Goal: Information Seeking & Learning: Learn about a topic

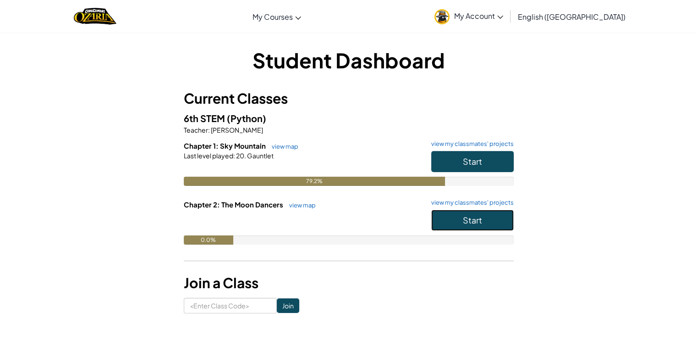
click at [470, 225] on button "Start" at bounding box center [472, 219] width 83 height 21
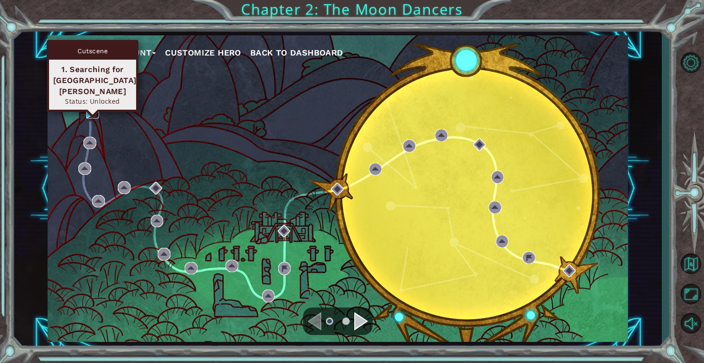
click at [90, 107] on img at bounding box center [92, 111] width 13 height 13
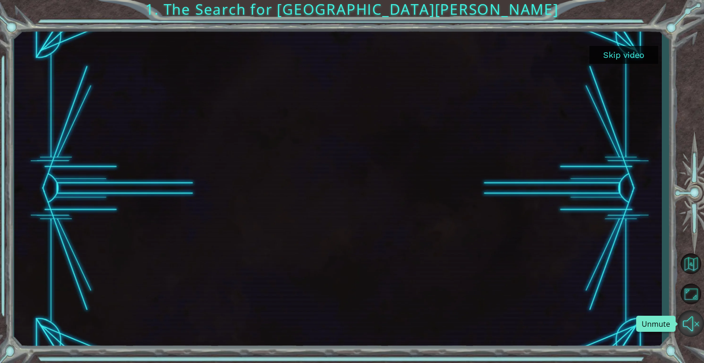
drag, startPoint x: 699, startPoint y: 317, endPoint x: 693, endPoint y: 317, distance: 5.5
drag, startPoint x: 693, startPoint y: 317, endPoint x: 688, endPoint y: 327, distance: 11.3
click at [688, 327] on button "Unmute" at bounding box center [690, 323] width 27 height 27
click at [688, 327] on button "Mute" at bounding box center [690, 323] width 27 height 27
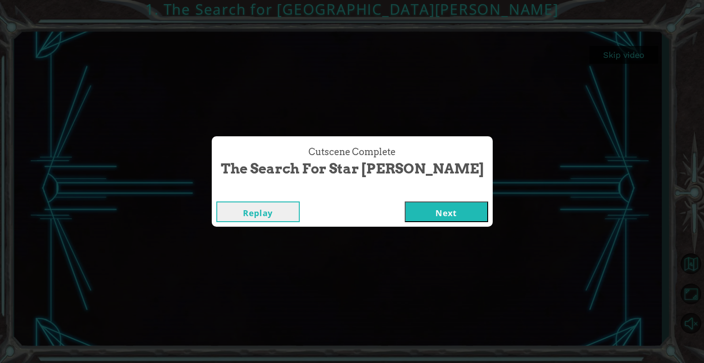
click at [418, 208] on button "Next" at bounding box center [446, 211] width 83 height 21
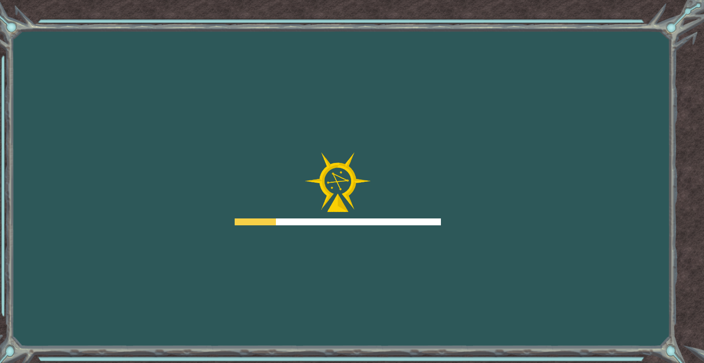
click at [418, 208] on div at bounding box center [338, 188] width 206 height 73
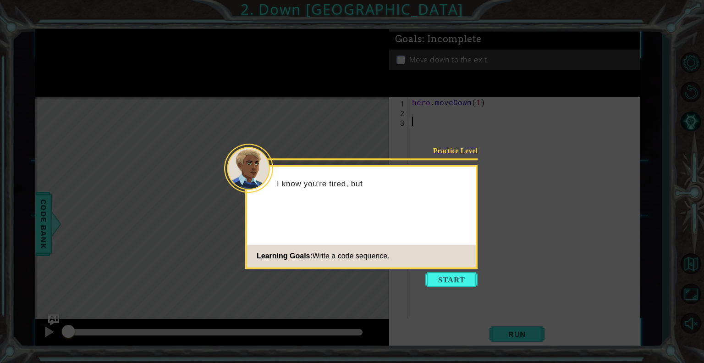
click at [450, 289] on icon at bounding box center [352, 181] width 704 height 363
click at [442, 275] on button "Start" at bounding box center [451, 279] width 52 height 15
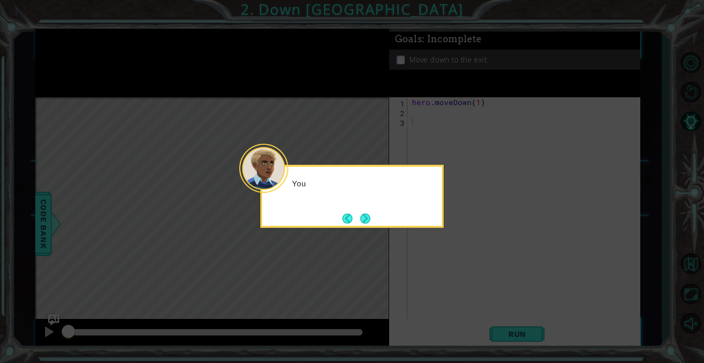
click at [442, 275] on icon at bounding box center [352, 181] width 704 height 363
click at [365, 216] on button "Next" at bounding box center [366, 218] width 16 height 16
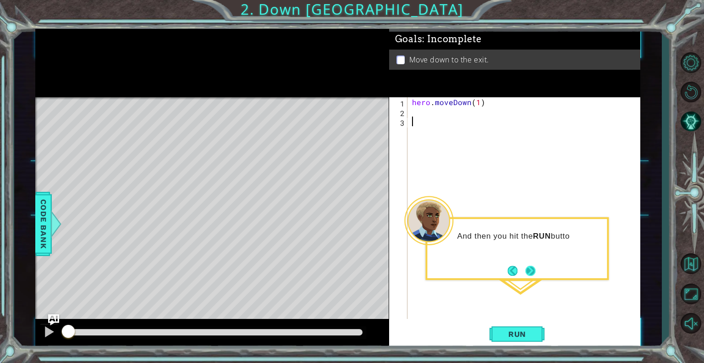
click at [535, 275] on button "Next" at bounding box center [530, 270] width 12 height 12
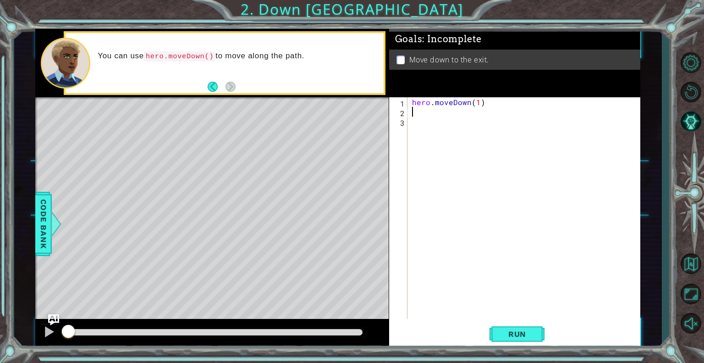
click at [412, 115] on div "hero . moveDown ( 1 )" at bounding box center [526, 217] width 232 height 241
click at [507, 341] on button "Run" at bounding box center [517, 333] width 55 height 25
click at [479, 101] on div "hero . moveDown ( 1 )" at bounding box center [526, 217] width 232 height 241
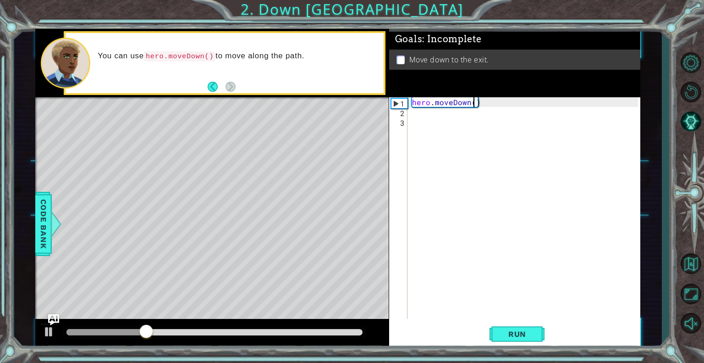
scroll to position [0, 4]
type textarea "hero.moveDown(2)"
click at [509, 338] on button "Run" at bounding box center [517, 333] width 55 height 25
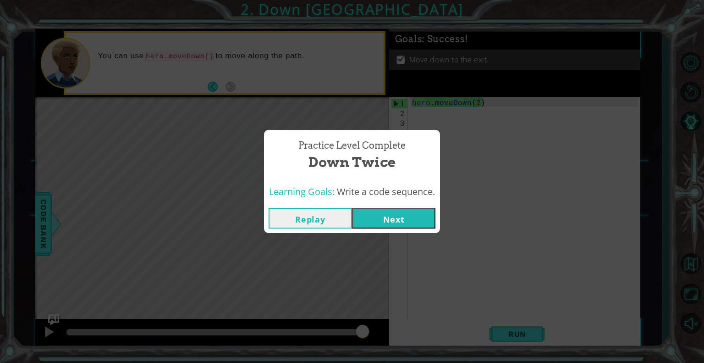
drag, startPoint x: 420, startPoint y: 212, endPoint x: 377, endPoint y: 220, distance: 43.5
click at [377, 220] on button "Next" at bounding box center [393, 218] width 83 height 21
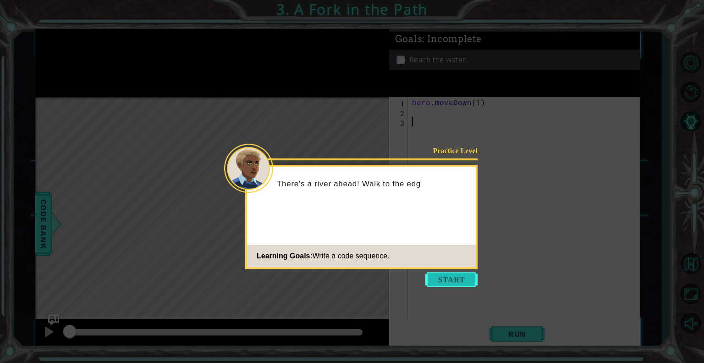
click at [453, 282] on button "Start" at bounding box center [451, 279] width 52 height 15
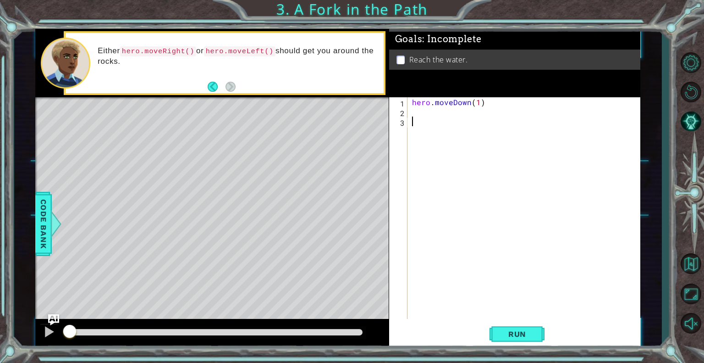
click at [453, 282] on div "hero . moveDown ( 1 )" at bounding box center [526, 217] width 232 height 241
click at [413, 112] on div "hero . moveDown ( 1 )" at bounding box center [526, 217] width 232 height 241
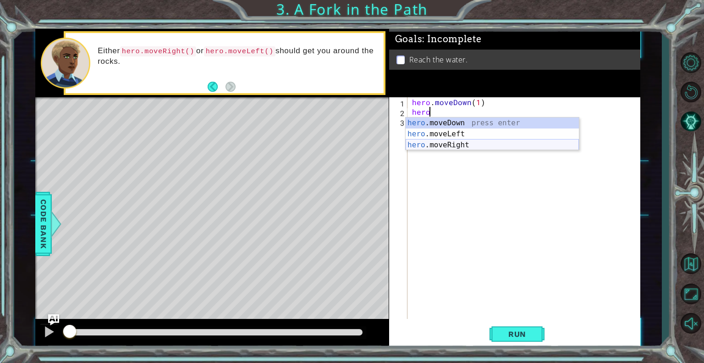
click at [424, 143] on div "hero .moveDown press enter hero .moveLeft press enter hero .moveRight press ent…" at bounding box center [492, 144] width 173 height 55
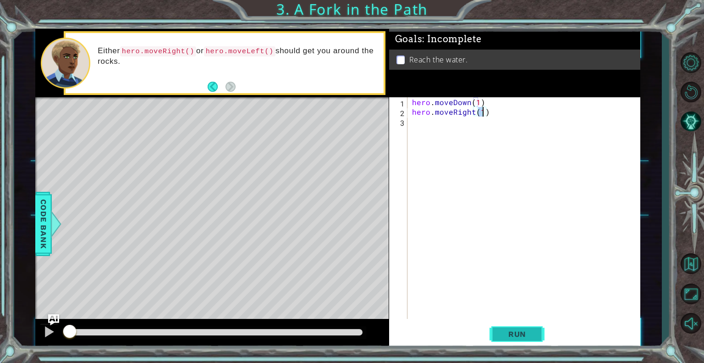
type textarea "hero.moveRight(1)"
click at [504, 335] on span "Run" at bounding box center [517, 333] width 36 height 9
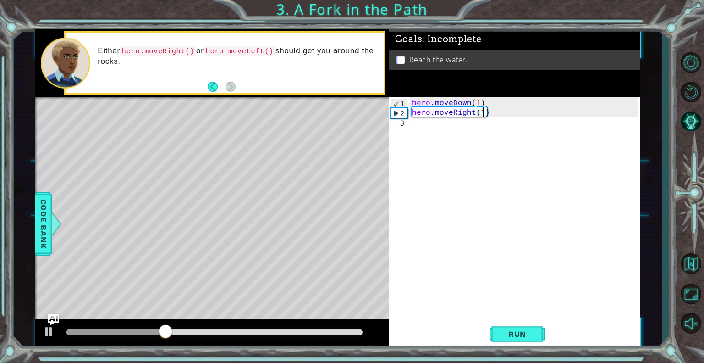
click at [414, 122] on div "hero . moveDown ( 1 ) hero . moveRight ( 1 )" at bounding box center [526, 217] width 232 height 241
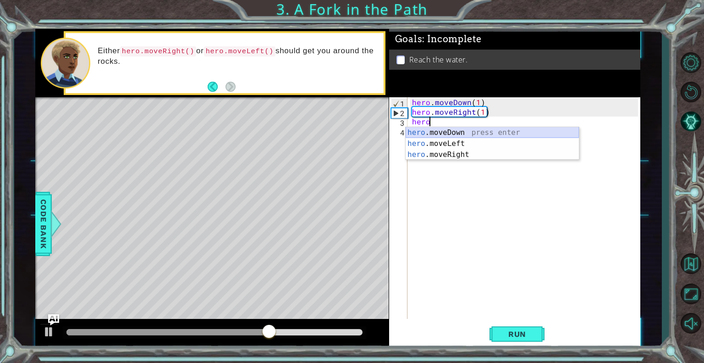
click at [428, 132] on div "hero .moveDown press enter hero .moveLeft press enter hero .moveRight press ent…" at bounding box center [492, 154] width 173 height 55
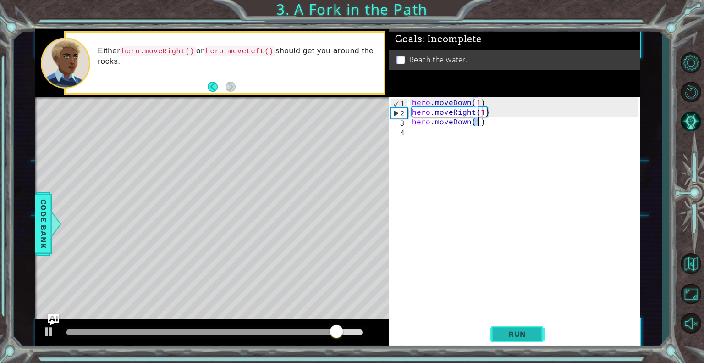
type textarea "hero.moveDown(1)"
click at [520, 334] on span "Run" at bounding box center [517, 333] width 36 height 9
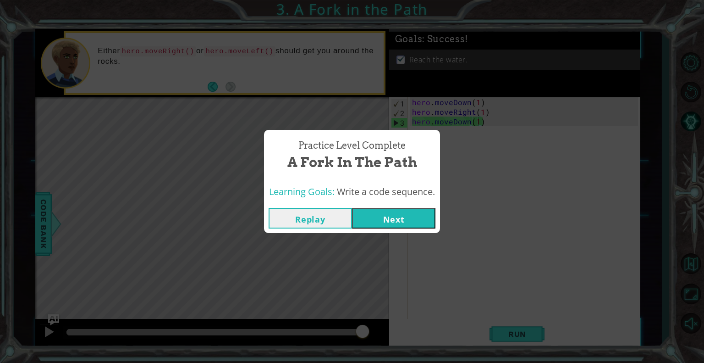
click at [407, 210] on button "Next" at bounding box center [393, 218] width 83 height 21
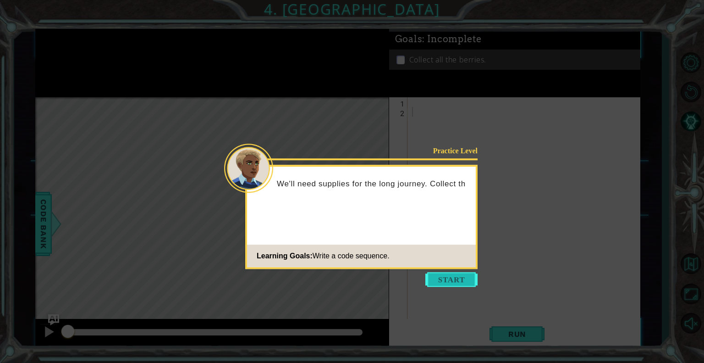
click at [445, 273] on button "Start" at bounding box center [451, 279] width 52 height 15
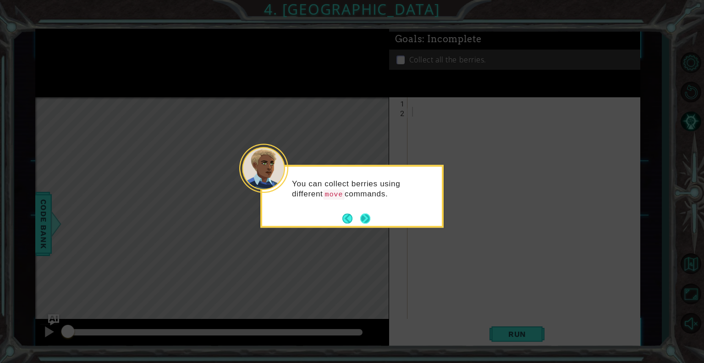
click at [369, 222] on button "Next" at bounding box center [365, 218] width 10 height 10
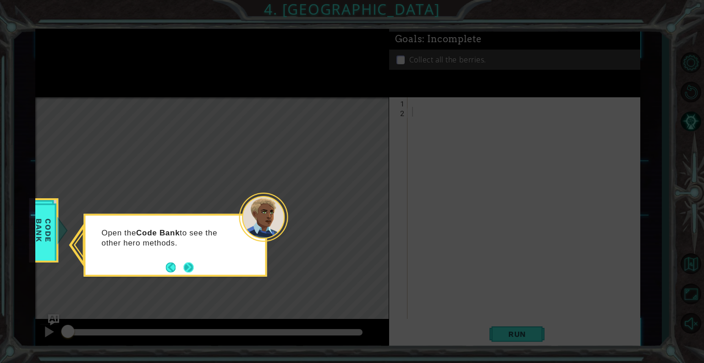
click at [190, 269] on button "Next" at bounding box center [188, 266] width 11 height 11
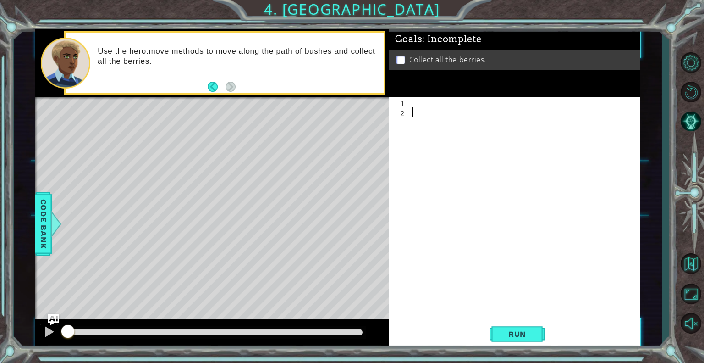
click at [411, 99] on div at bounding box center [526, 217] width 232 height 241
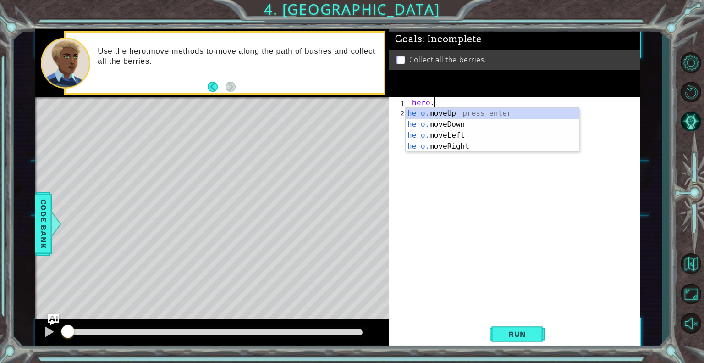
scroll to position [0, 0]
click at [435, 124] on div "hero. moveUp press enter hero. moveDown press enter hero. moveLeft press enter …" at bounding box center [492, 141] width 173 height 66
type textarea "hero.moveDown(1)"
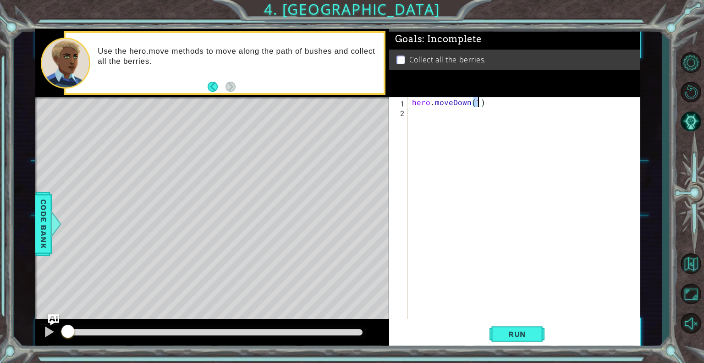
click at [416, 111] on div "hero . moveDown ( 1 )" at bounding box center [526, 217] width 232 height 241
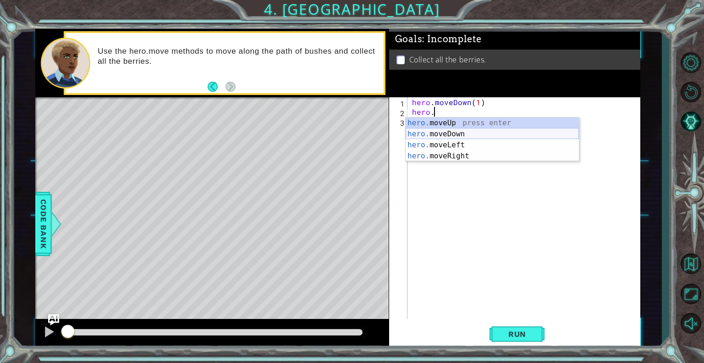
click at [420, 134] on div "hero. moveUp press enter hero. moveDown press enter hero. moveLeft press enter …" at bounding box center [492, 150] width 173 height 66
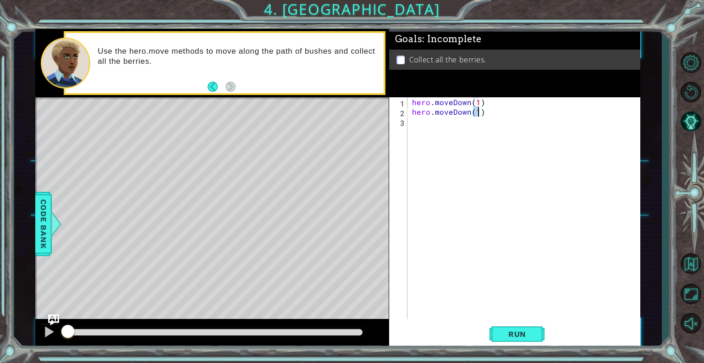
type textarea "hero.moveDown(2)"
click at [411, 121] on div "hero . moveDown ( 1 ) hero . moveDown ( 2 )" at bounding box center [526, 217] width 232 height 241
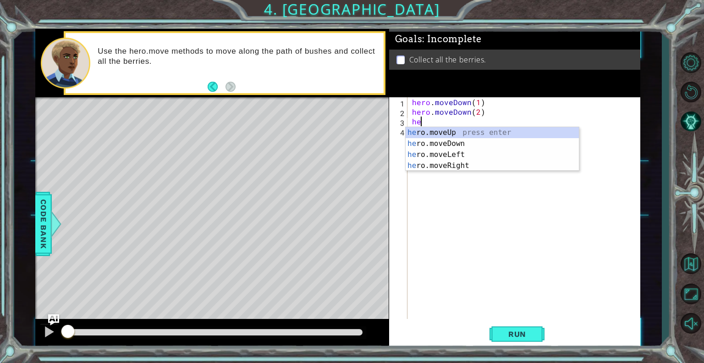
scroll to position [0, 0]
click at [413, 150] on div "hero .moveUp press enter hero .moveDown press enter hero .moveLeft press enter …" at bounding box center [492, 160] width 173 height 66
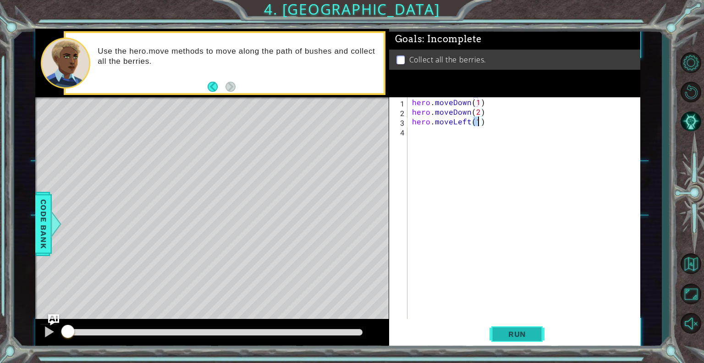
click at [505, 336] on span "Run" at bounding box center [517, 333] width 36 height 9
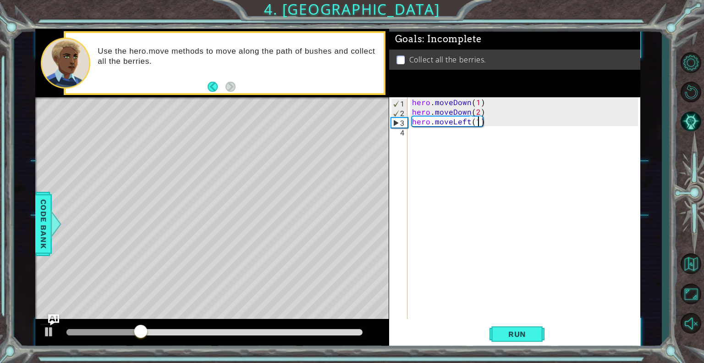
click at [477, 113] on div "hero . moveDown ( 1 ) hero . moveDown ( 2 ) hero . moveLeft ( 1 )" at bounding box center [526, 217] width 232 height 241
type textarea "hero.moveDown(1)"
click at [479, 126] on div "hero . moveDown ( 1 ) hero . moveDown ( 1 ) hero . moveLeft ( 1 )" at bounding box center [526, 217] width 232 height 241
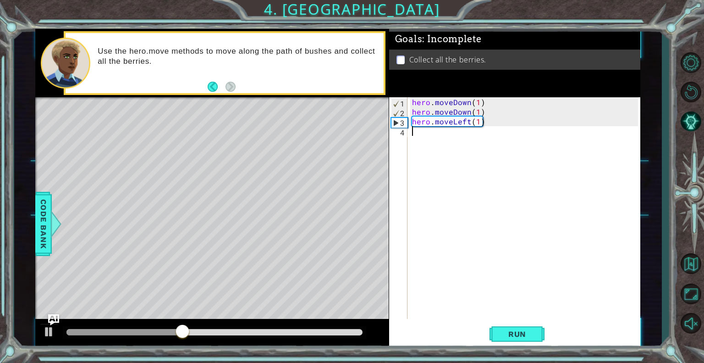
type textarea "2"
click at [475, 122] on div "hero . moveDown ( 1 ) hero . moveDown ( 1 ) hero . moveLeft ( 1 )" at bounding box center [526, 217] width 232 height 241
click at [479, 122] on div "hero . moveDown ( 1 ) hero . moveDown ( 1 ) hero . moveLeft ( 1 )" at bounding box center [526, 217] width 232 height 241
type textarea "hero.moveLeft(2)"
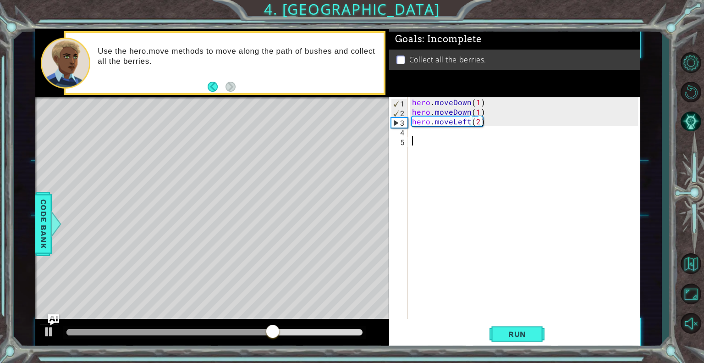
click at [406, 136] on div "4" at bounding box center [399, 132] width 17 height 10
click at [416, 130] on div "hero . moveDown ( 1 ) hero . moveDown ( 1 ) hero . moveLeft ( 2 )" at bounding box center [526, 217] width 232 height 241
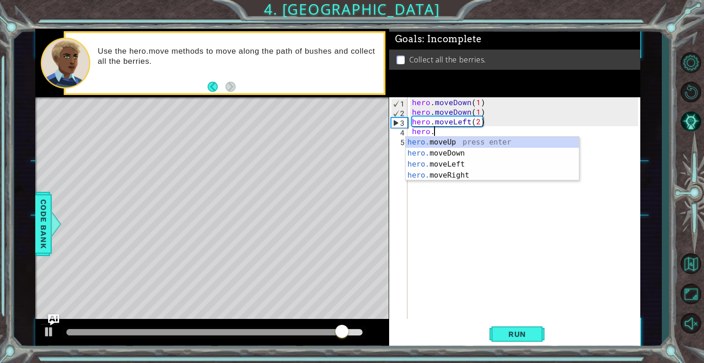
scroll to position [0, 0]
click at [437, 142] on div "hero. moveUp press enter hero. moveDown press enter hero. moveLeft press enter …" at bounding box center [492, 170] width 173 height 66
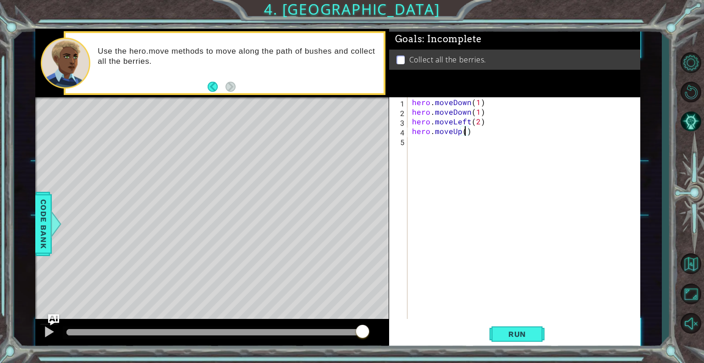
scroll to position [0, 3]
type textarea "hero.moveUp(2)"
click at [517, 332] on span "Run" at bounding box center [517, 333] width 36 height 9
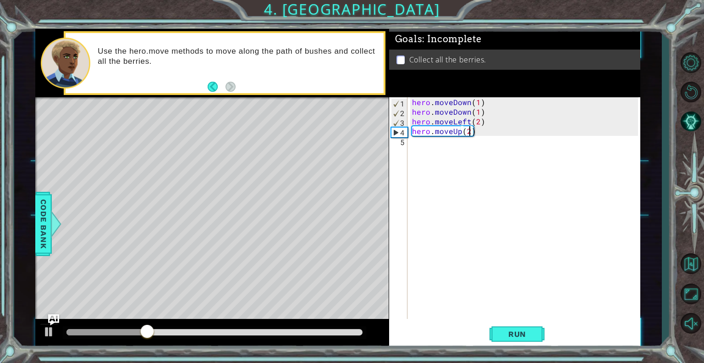
click at [416, 141] on div "hero . moveDown ( 1 ) hero . moveDown ( 1 ) hero . moveLeft ( 2 ) hero . moveUp…" at bounding box center [526, 217] width 232 height 241
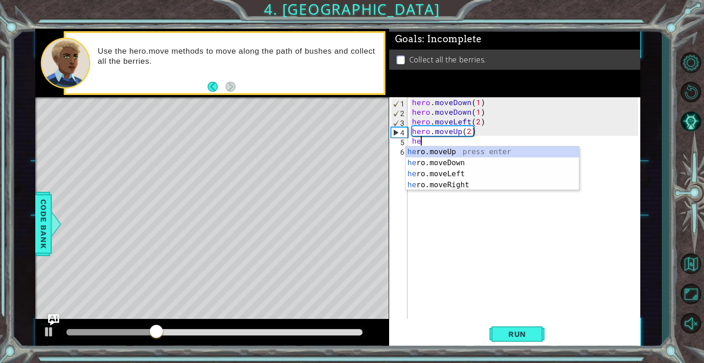
scroll to position [0, 0]
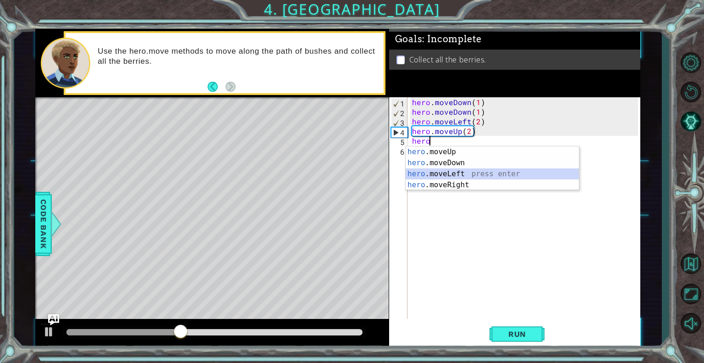
click at [455, 171] on div "hero .moveUp press enter hero .moveDown press enter hero .moveLeft press enter …" at bounding box center [492, 179] width 173 height 66
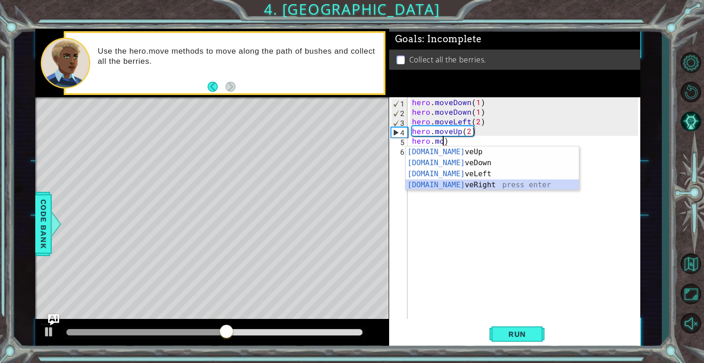
click at [460, 182] on div "[DOMAIN_NAME] veUp press enter [DOMAIN_NAME] veDown press enter [DOMAIN_NAME] v…" at bounding box center [492, 179] width 173 height 66
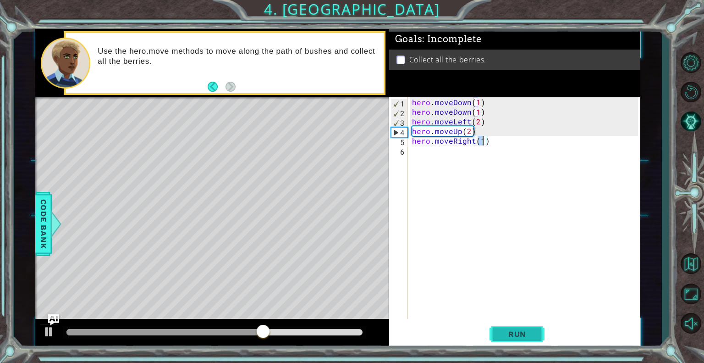
type textarea "hero.moveRight(1)"
click at [517, 335] on span "Run" at bounding box center [517, 333] width 36 height 9
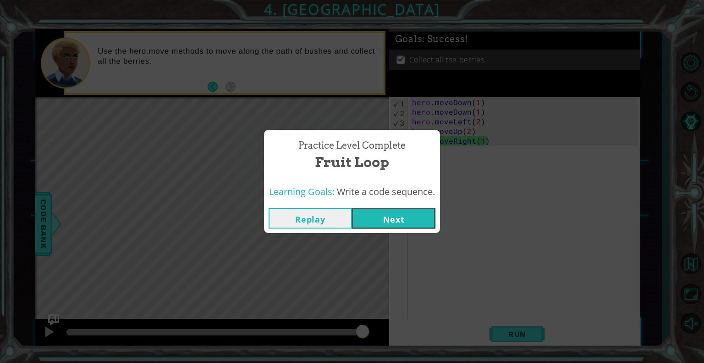
click at [414, 222] on button "Next" at bounding box center [393, 218] width 83 height 21
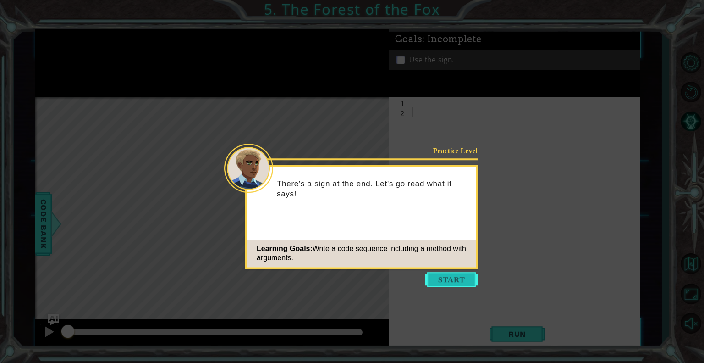
click at [436, 286] on button "Start" at bounding box center [451, 279] width 52 height 15
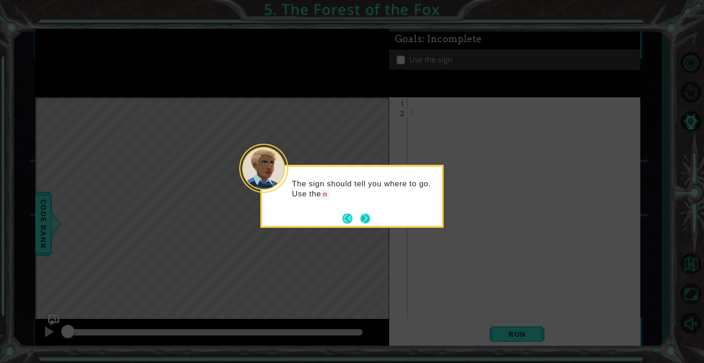
click at [371, 219] on div "The sign should tell you where to go. Use the m" at bounding box center [351, 196] width 183 height 63
click at [363, 209] on div "The sign should tell you where to go. Use the move commands to head over" at bounding box center [352, 193] width 180 height 47
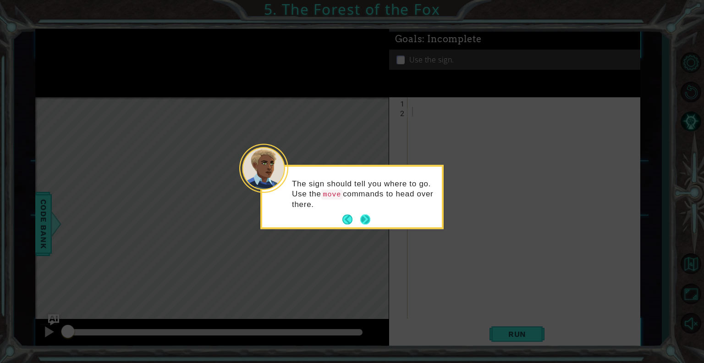
click at [364, 223] on button "Next" at bounding box center [365, 219] width 11 height 11
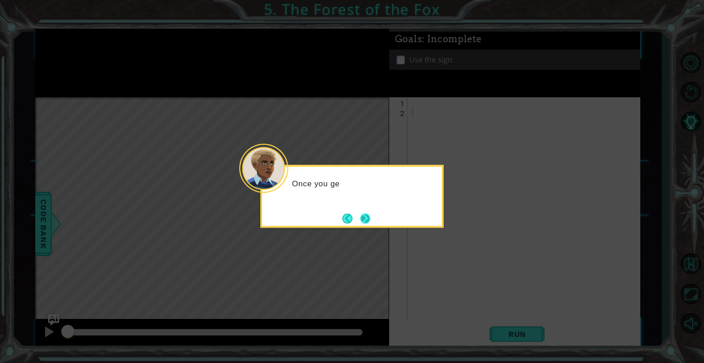
click at [364, 220] on button "Next" at bounding box center [364, 217] width 11 height 11
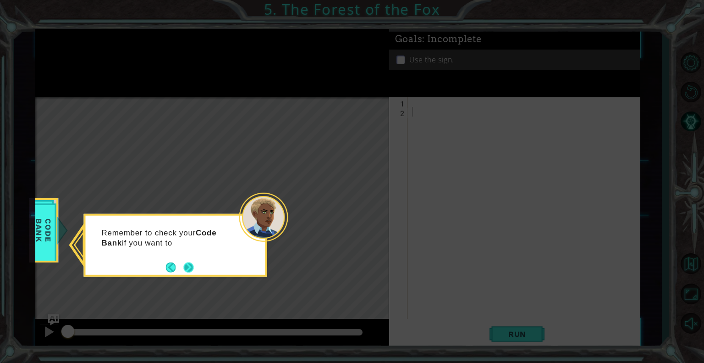
click at [192, 269] on button "Next" at bounding box center [188, 266] width 13 height 13
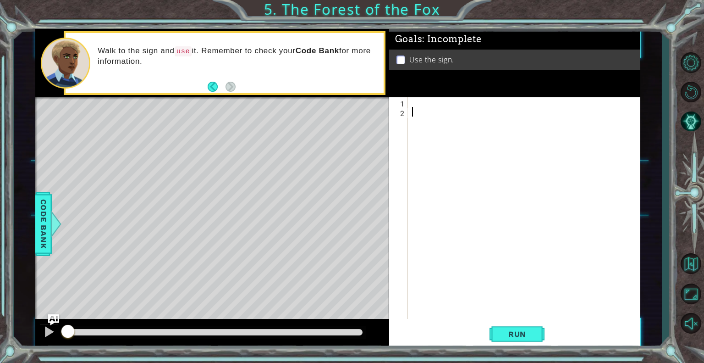
click at [413, 99] on div at bounding box center [526, 217] width 232 height 241
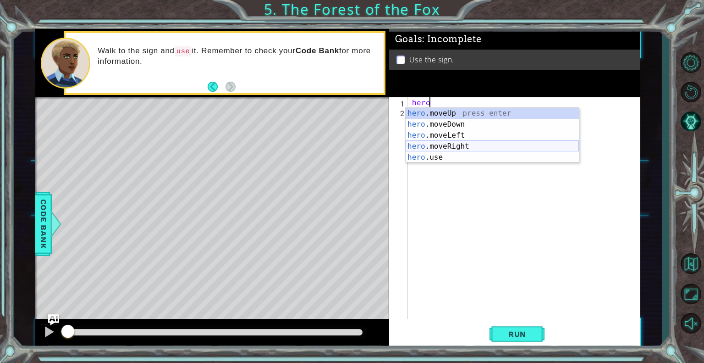
click at [469, 142] on div "hero .moveUp press enter hero .moveDown press enter hero .moveLeft press enter …" at bounding box center [492, 146] width 173 height 77
type textarea "hero.moveRight(1)"
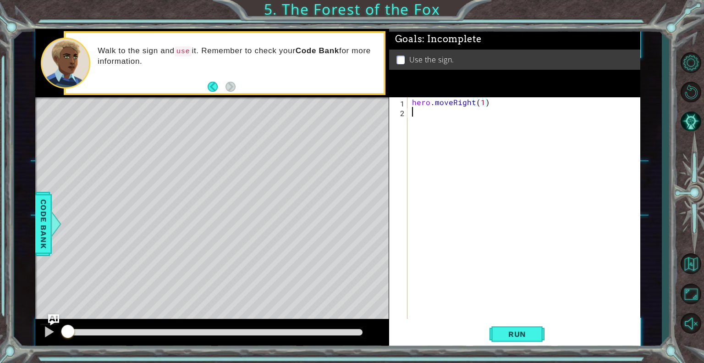
click at [417, 115] on div "hero . moveRight ( 1 )" at bounding box center [526, 217] width 232 height 241
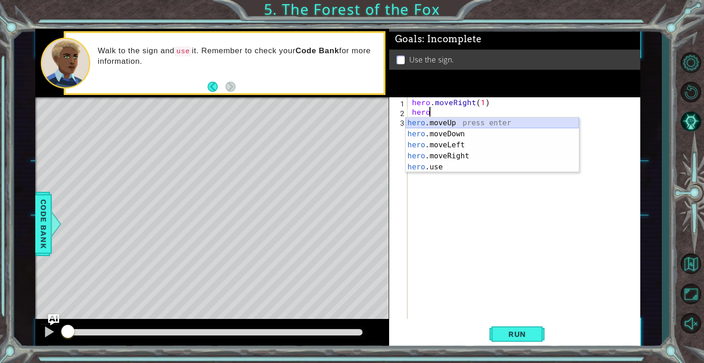
click at [433, 122] on div "hero .moveUp press enter hero .moveDown press enter hero .moveLeft press enter …" at bounding box center [492, 155] width 173 height 77
type textarea "hero.moveUp(1)"
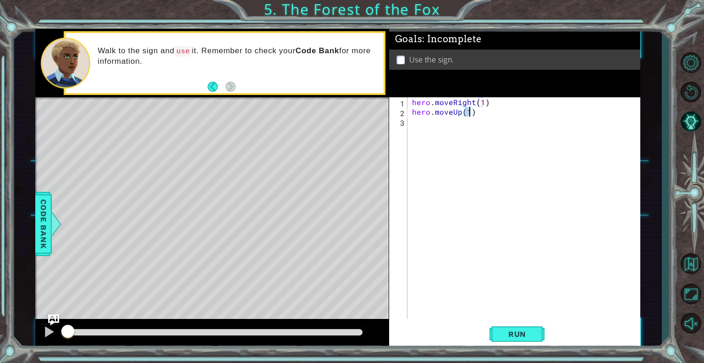
click at [410, 127] on div "hero . moveRight ( 1 ) hero . moveUp ( 1 )" at bounding box center [526, 217] width 232 height 241
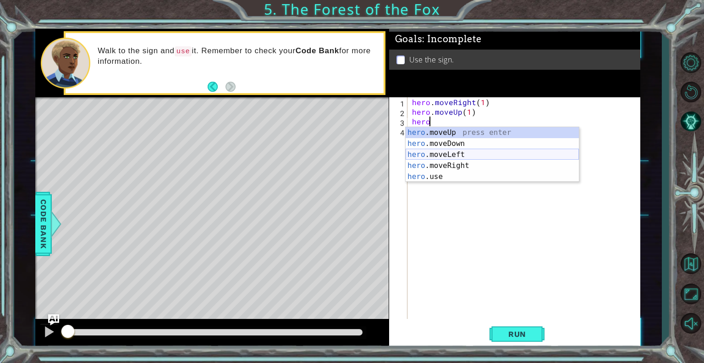
click at [474, 154] on div "hero .moveUp press enter hero .moveDown press enter hero .moveLeft press enter …" at bounding box center [492, 165] width 173 height 77
type textarea "hero.moveLeft(1)"
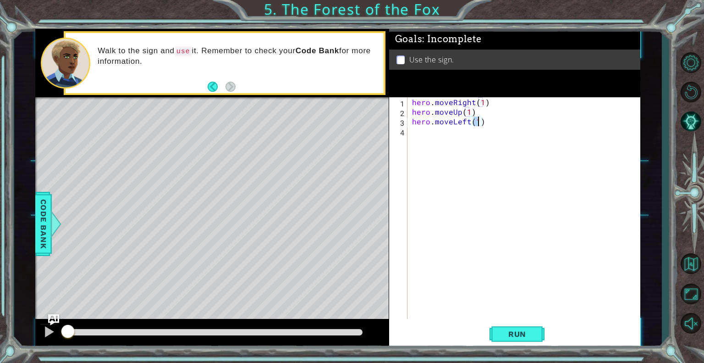
click at [413, 131] on div "hero . moveRight ( 1 ) hero . moveUp ( 1 ) hero . moveLeft ( 1 )" at bounding box center [526, 217] width 232 height 241
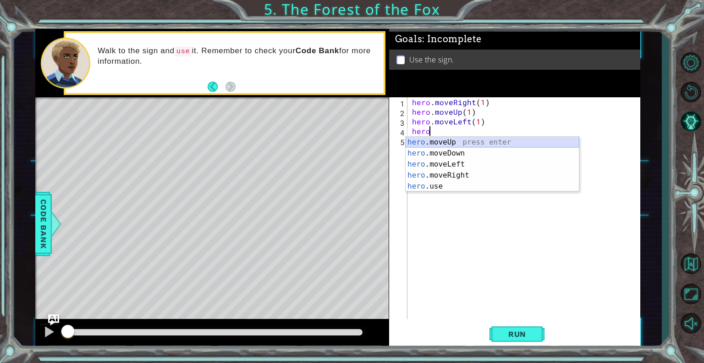
click at [444, 140] on div "hero .moveUp press enter hero .moveDown press enter hero .moveLeft press enter …" at bounding box center [492, 175] width 173 height 77
type textarea "hero.moveUp(1)"
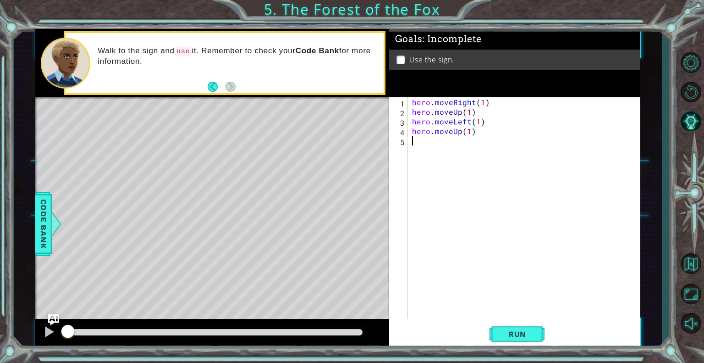
click at [415, 143] on div "hero . moveRight ( 1 ) hero . moveUp ( 1 ) hero . moveLeft ( 1 ) hero . moveUp …" at bounding box center [526, 217] width 232 height 241
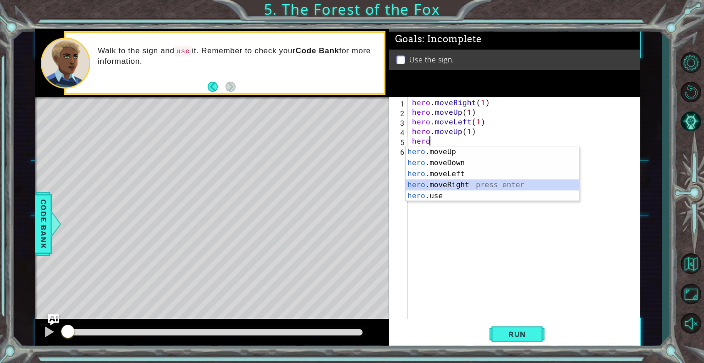
click at [427, 183] on div "hero .moveUp press enter hero .moveDown press enter hero .moveLeft press enter …" at bounding box center [492, 184] width 173 height 77
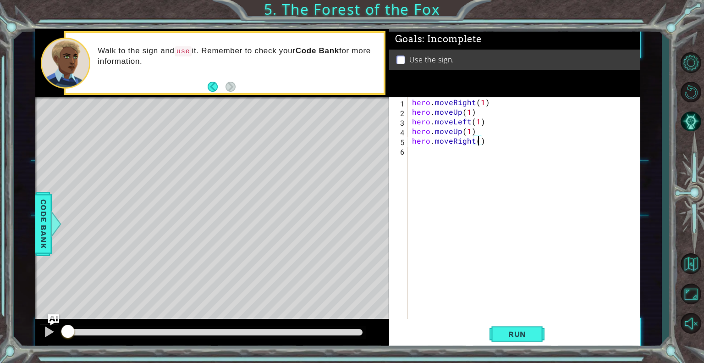
type textarea "hero.moveRight(2)"
click at [422, 150] on div "hero . moveRight ( 1 ) hero . moveUp ( 1 ) hero . moveLeft ( 1 ) hero . moveUp …" at bounding box center [526, 217] width 232 height 241
click at [515, 330] on span "Run" at bounding box center [517, 333] width 36 height 9
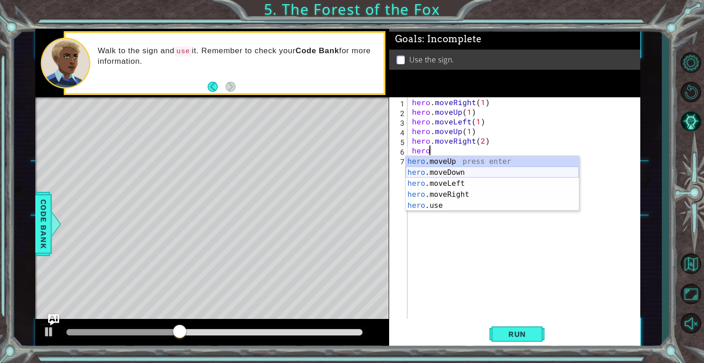
click at [428, 171] on div "hero .moveUp press enter hero .moveDown press enter hero .moveLeft press enter …" at bounding box center [492, 194] width 173 height 77
type textarea "hero.moveDown(1)"
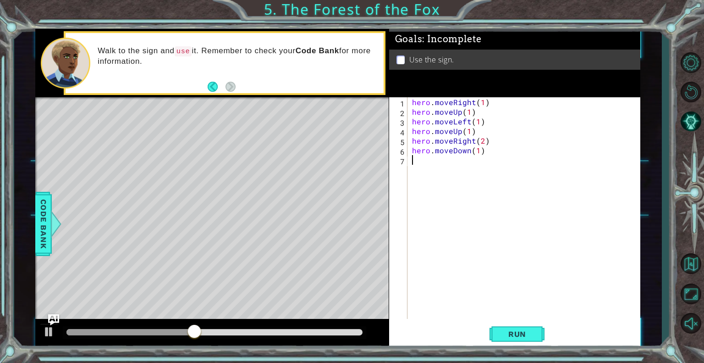
click at [414, 165] on div "hero . moveRight ( 1 ) hero . moveUp ( 1 ) hero . moveLeft ( 1 ) hero . moveUp …" at bounding box center [526, 217] width 232 height 241
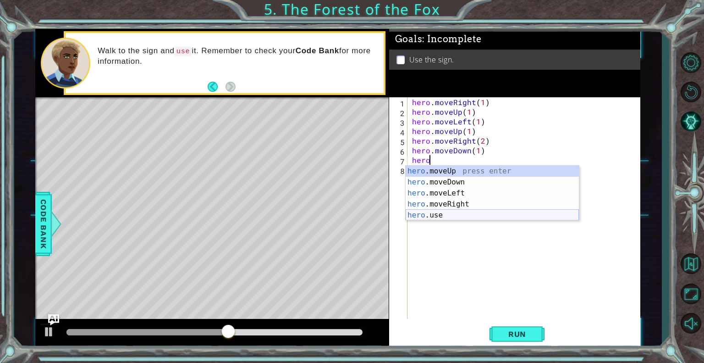
click at [438, 214] on div "hero .moveUp press enter hero .moveDown press enter hero .moveLeft press enter …" at bounding box center [492, 203] width 173 height 77
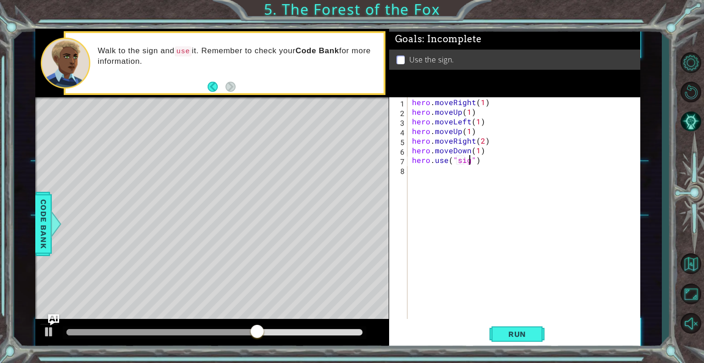
scroll to position [0, 4]
type textarea "hero.use("sign")"
click at [510, 336] on span "Run" at bounding box center [517, 333] width 36 height 9
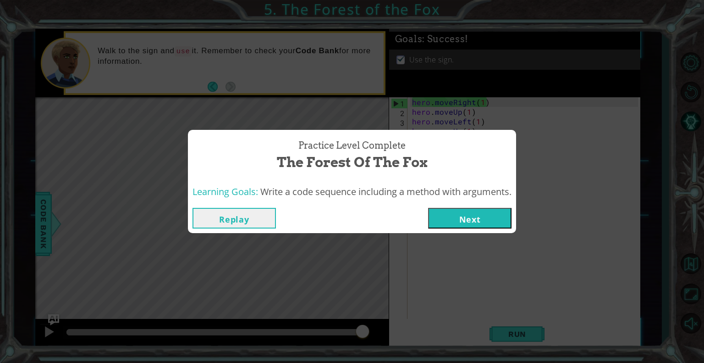
click at [454, 223] on button "Next" at bounding box center [469, 218] width 83 height 21
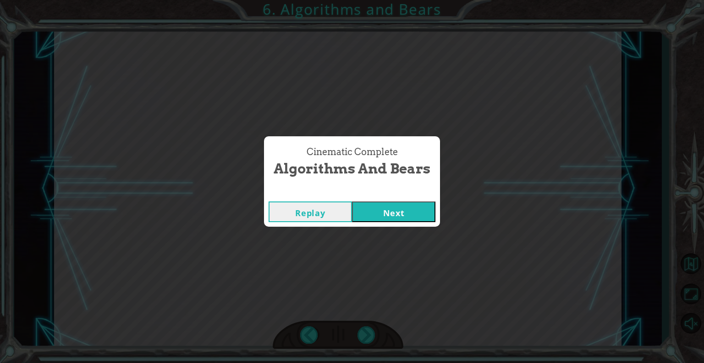
click at [425, 210] on button "Next" at bounding box center [393, 211] width 83 height 21
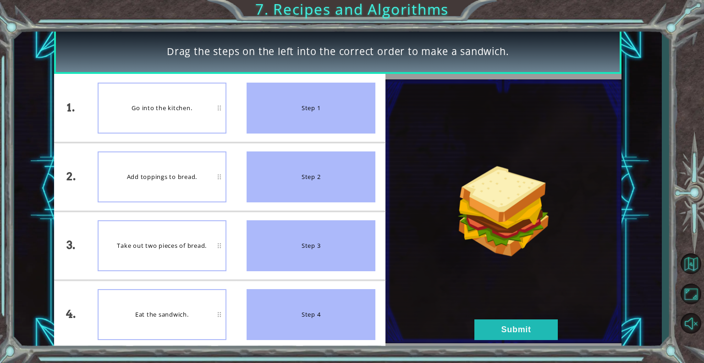
drag, startPoint x: 323, startPoint y: 121, endPoint x: 233, endPoint y: 118, distance: 89.9
drag, startPoint x: 233, startPoint y: 118, endPoint x: 184, endPoint y: 119, distance: 48.6
click at [184, 119] on div "Go into the kitchen." at bounding box center [162, 108] width 129 height 51
click at [541, 331] on button "Submit" at bounding box center [515, 329] width 83 height 21
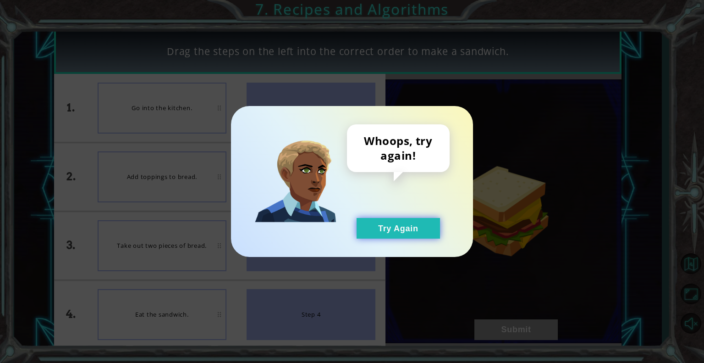
click at [416, 233] on button "Try Again" at bounding box center [398, 228] width 83 height 21
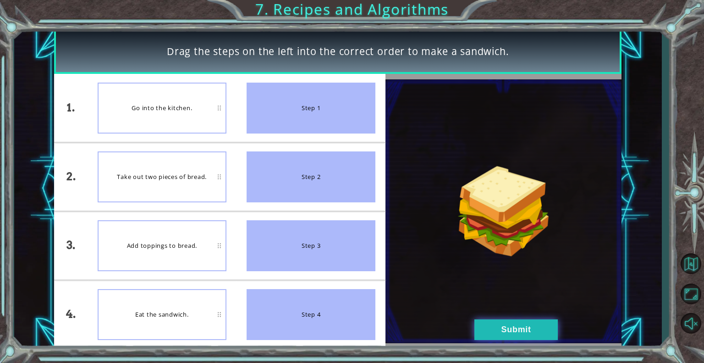
click at [501, 328] on button "Submit" at bounding box center [515, 329] width 83 height 21
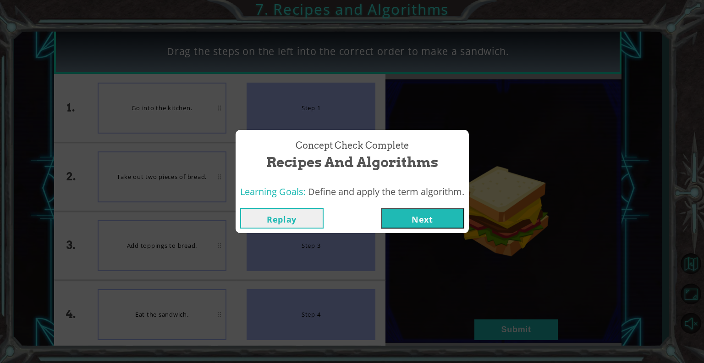
click at [447, 220] on button "Next" at bounding box center [422, 218] width 83 height 21
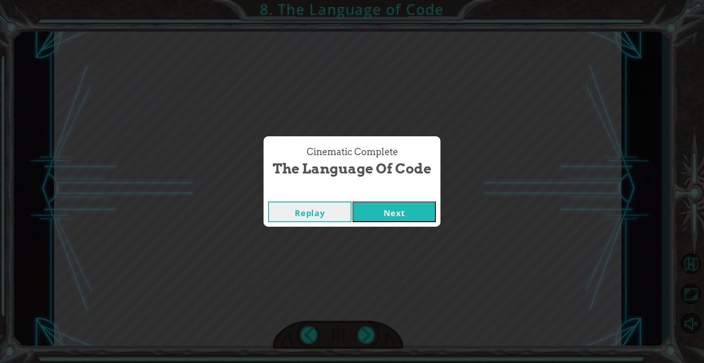
click at [380, 205] on button "Next" at bounding box center [393, 211] width 83 height 21
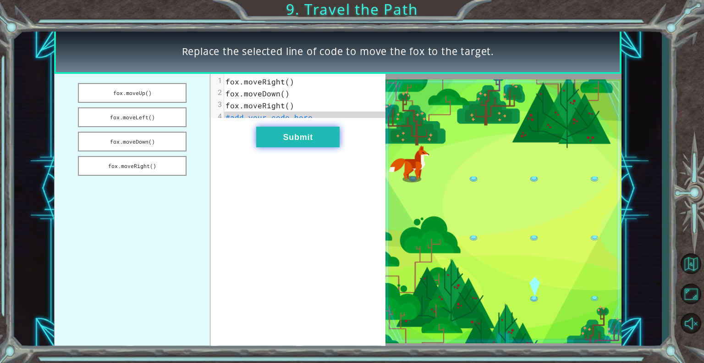
click at [319, 145] on button "Submit" at bounding box center [297, 137] width 83 height 21
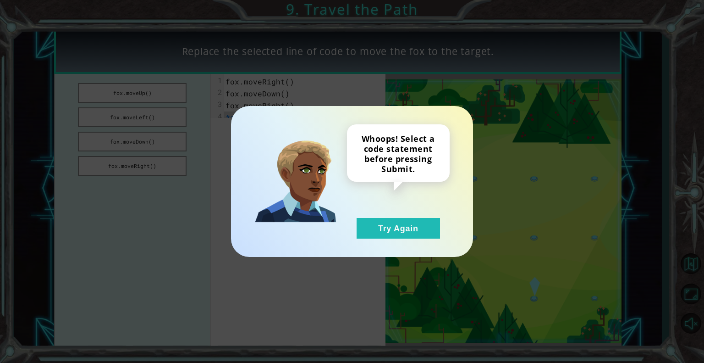
click at [382, 215] on div "Whoops! Select a code statement before pressing Submit. Try Again" at bounding box center [398, 181] width 103 height 114
click at [378, 220] on button "Try Again" at bounding box center [398, 228] width 83 height 21
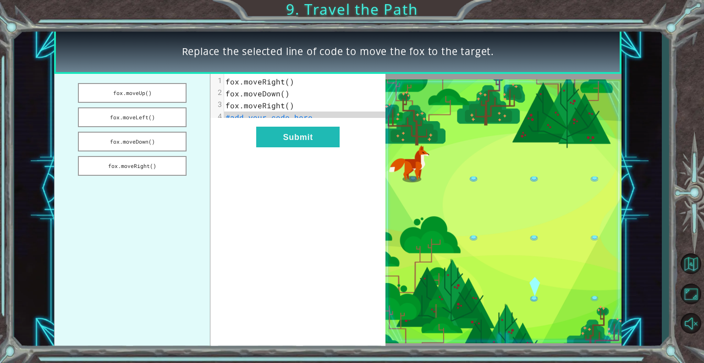
drag, startPoint x: 157, startPoint y: 134, endPoint x: 256, endPoint y: 119, distance: 100.5
click at [256, 119] on div "fox.moveUp() fox.moveLeft() fox.moveDown() fox.moveRight() xxxxxxxxxx 4 1 fox.m…" at bounding box center [219, 211] width 331 height 274
click at [165, 135] on button "fox.moveDown()" at bounding box center [132, 142] width 109 height 20
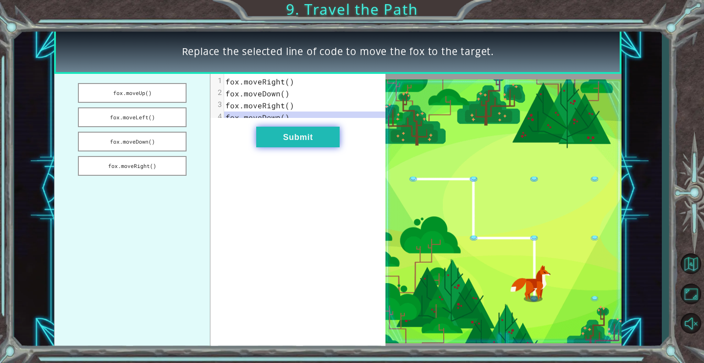
click at [271, 138] on button "Submit" at bounding box center [297, 137] width 83 height 21
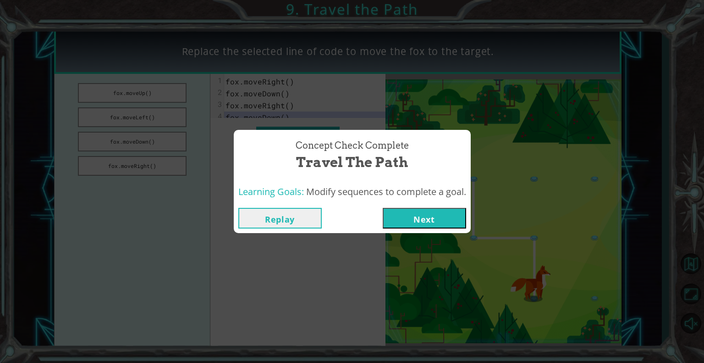
click at [420, 212] on button "Next" at bounding box center [424, 218] width 83 height 21
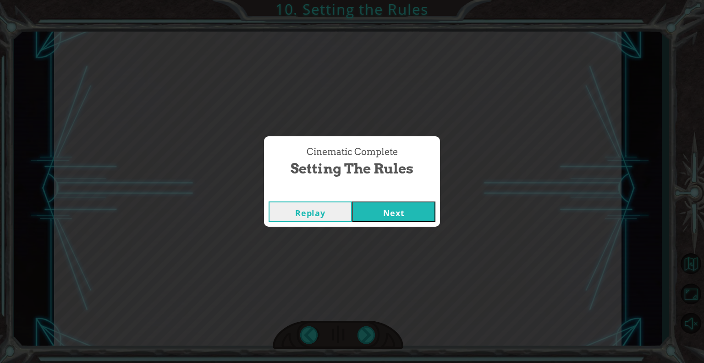
click at [420, 212] on button "Next" at bounding box center [393, 211] width 83 height 21
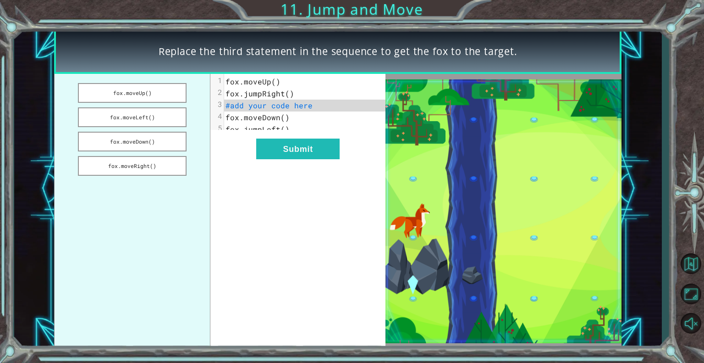
drag, startPoint x: 140, startPoint y: 120, endPoint x: 230, endPoint y: 121, distance: 89.9
click at [230, 121] on div "fox.moveUp() fox.moveLeft() fox.moveDown() fox.moveRight() xxxxxxxxxx 5 1 fox.m…" at bounding box center [219, 211] width 331 height 274
click at [162, 116] on button "fox.moveLeft()" at bounding box center [132, 117] width 109 height 20
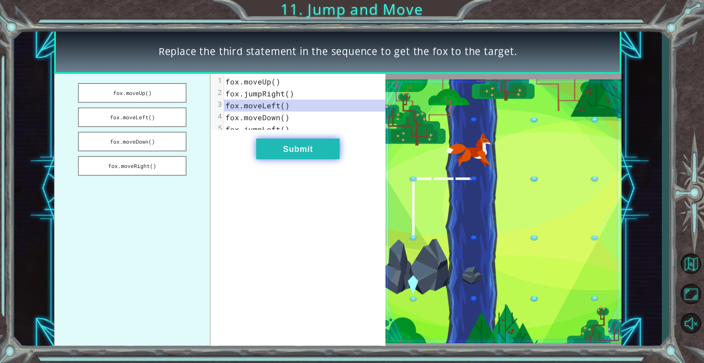
click at [282, 159] on button "Submit" at bounding box center [297, 148] width 83 height 21
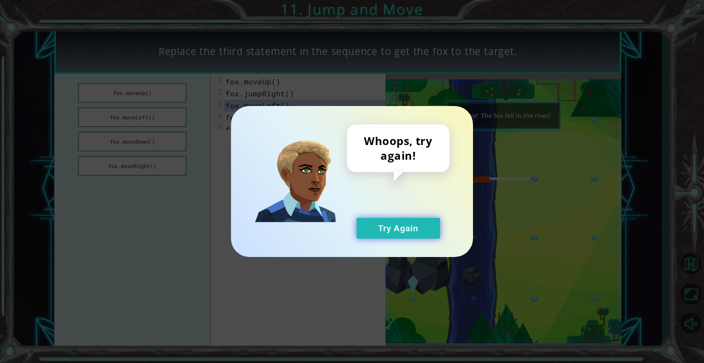
click at [381, 233] on button "Try Again" at bounding box center [398, 228] width 83 height 21
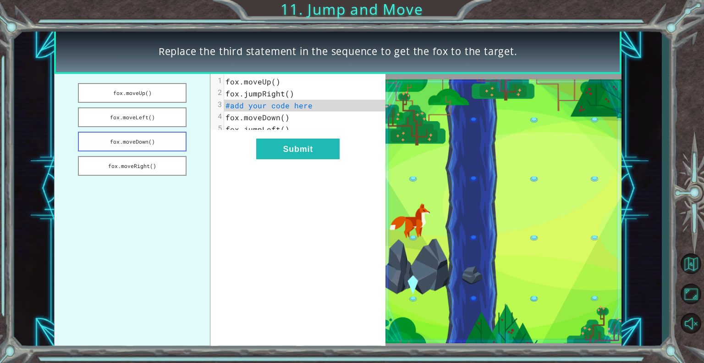
click at [162, 141] on button "fox.moveDown()" at bounding box center [132, 142] width 109 height 20
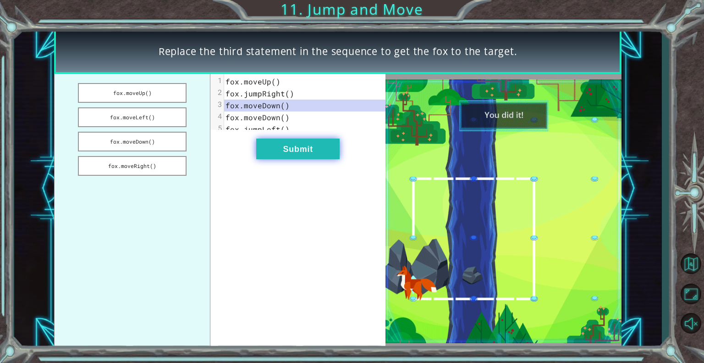
click at [279, 159] on button "Submit" at bounding box center [297, 148] width 83 height 21
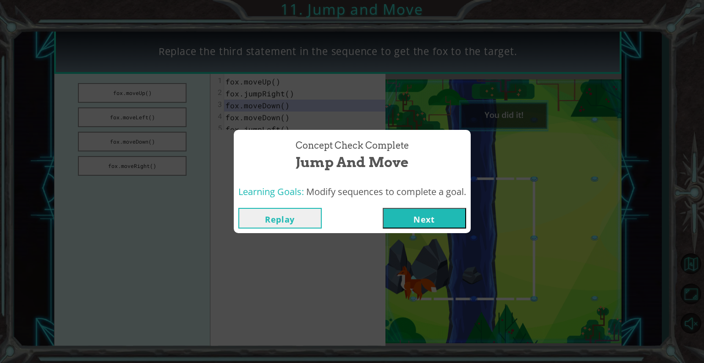
click at [406, 225] on button "Next" at bounding box center [424, 218] width 83 height 21
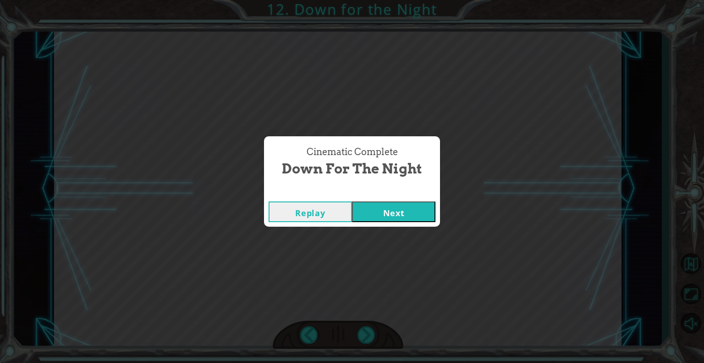
click at [389, 218] on button "Next" at bounding box center [393, 211] width 83 height 21
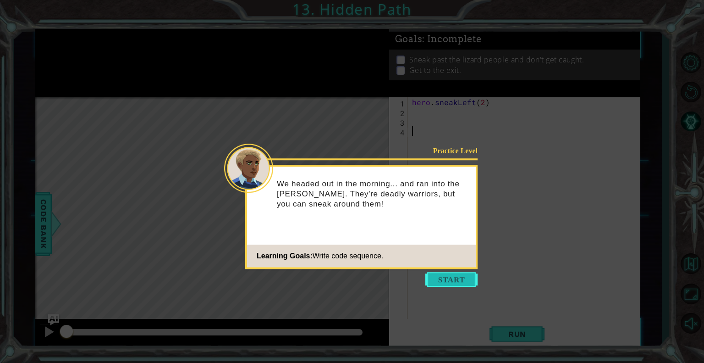
click at [457, 282] on button "Start" at bounding box center [451, 279] width 52 height 15
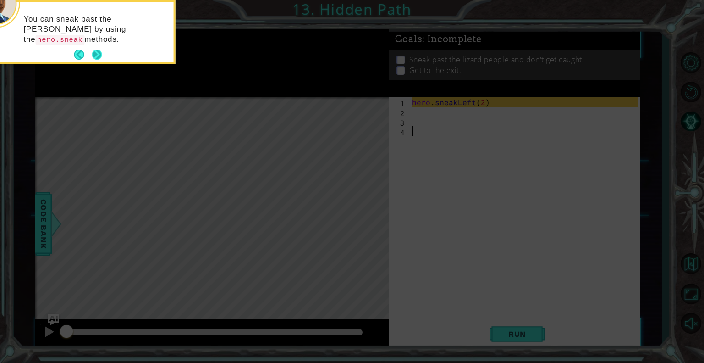
click at [97, 56] on button "Next" at bounding box center [97, 55] width 11 height 11
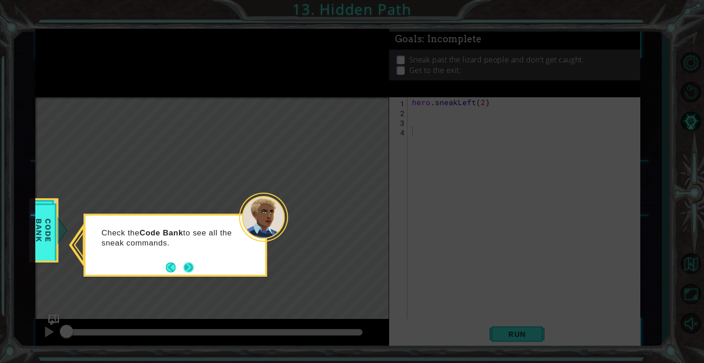
click at [188, 263] on button "Next" at bounding box center [188, 266] width 11 height 11
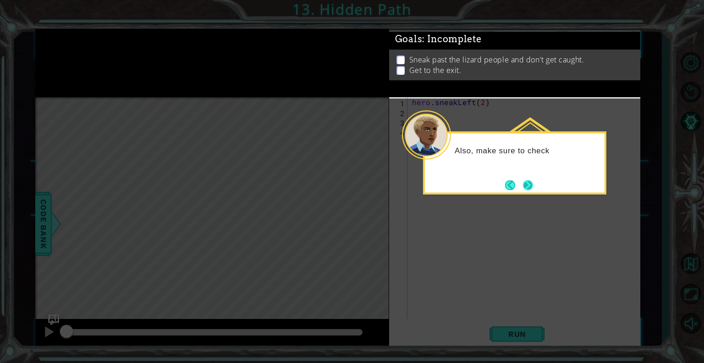
click at [523, 187] on button "Next" at bounding box center [528, 184] width 11 height 11
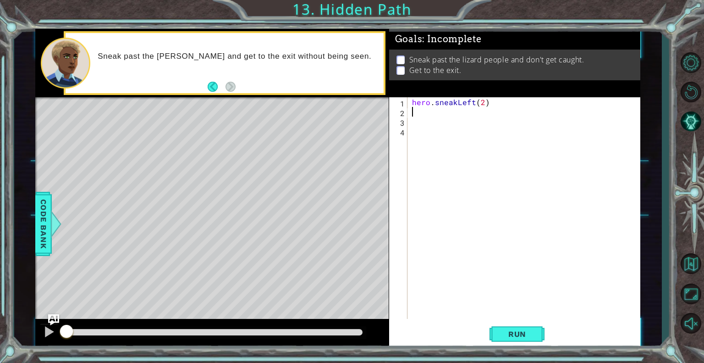
click at [410, 110] on div "hero . sneakLeft ( 2 )" at bounding box center [526, 217] width 232 height 241
click at [526, 337] on span "Run" at bounding box center [517, 333] width 36 height 9
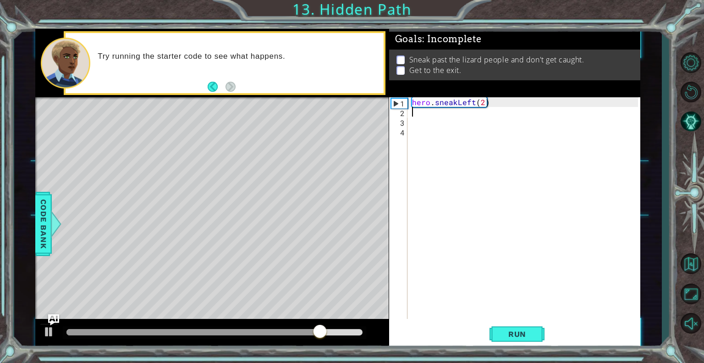
click at [471, 101] on div "hero . sneakLeft ( 2 )" at bounding box center [526, 217] width 232 height 241
click at [472, 104] on div "hero . sneakLeft ( 2 )" at bounding box center [526, 217] width 232 height 241
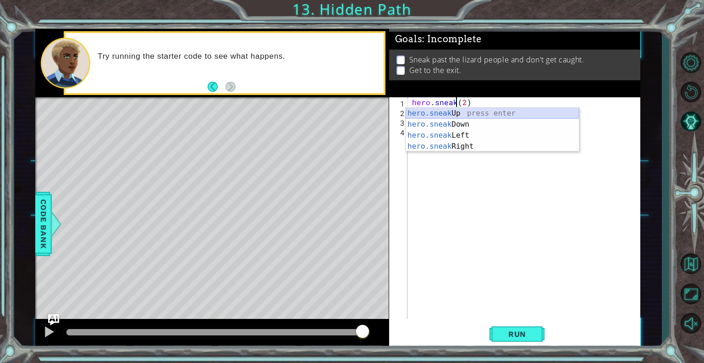
click at [473, 115] on div "hero.sneak Up press enter hero.sneak Down press enter hero.sneak Left press ent…" at bounding box center [492, 141] width 173 height 66
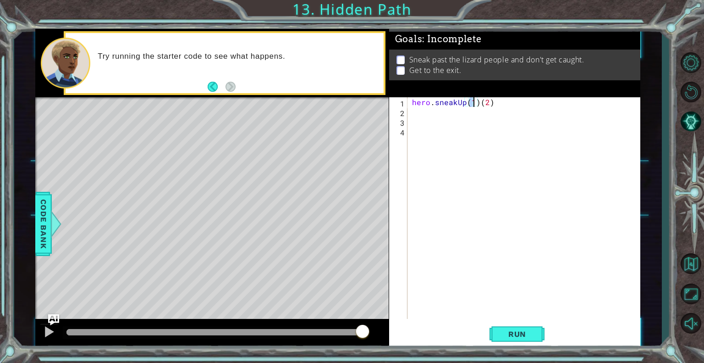
click at [476, 101] on div "hero . sneakUp ( 1 ) ( 2 )" at bounding box center [526, 217] width 232 height 241
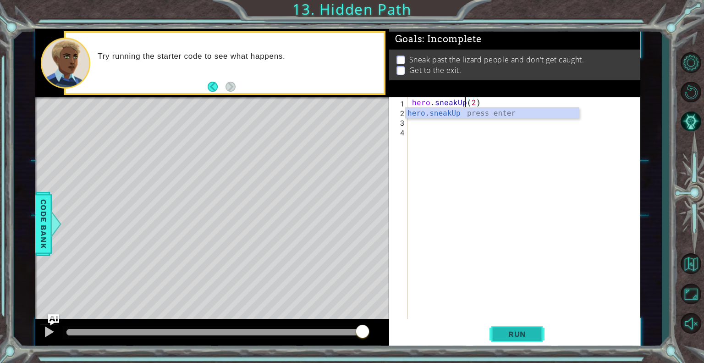
click at [523, 330] on span "Run" at bounding box center [517, 333] width 36 height 9
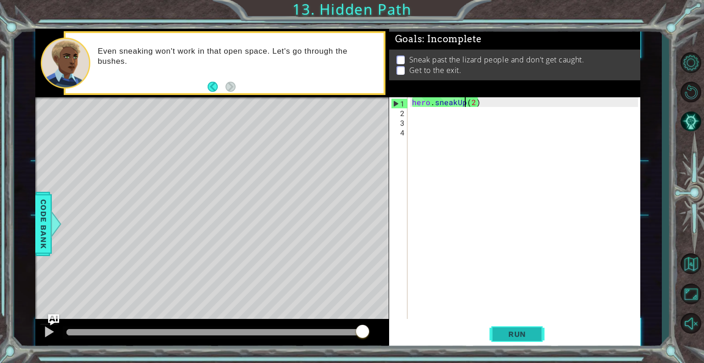
click at [534, 330] on span "Run" at bounding box center [517, 333] width 36 height 9
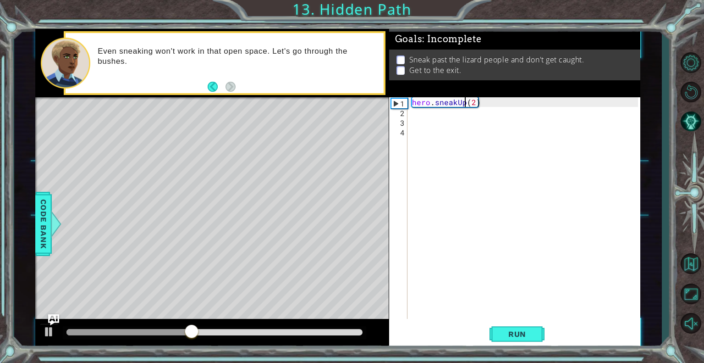
click at [463, 104] on div "hero . sneakUp ( 2 )" at bounding box center [526, 217] width 232 height 241
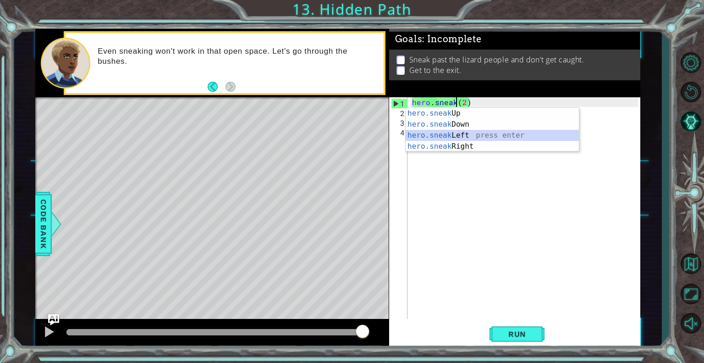
click at [459, 135] on div "hero.sneak Up press enter hero.sneak Down press enter hero.sneak Left press ent…" at bounding box center [492, 141] width 173 height 66
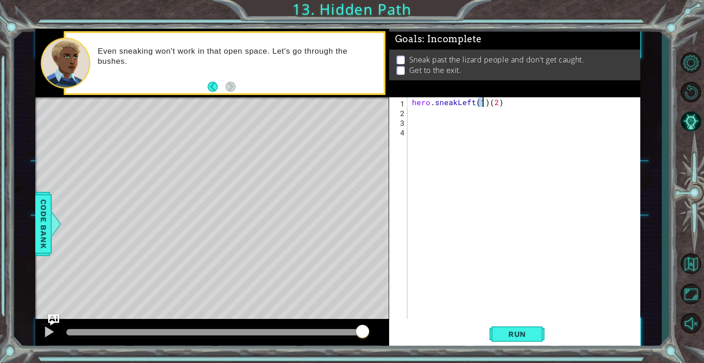
click at [485, 103] on div "hero . sneakLeft ( 1 ) ( 2 )" at bounding box center [526, 217] width 232 height 241
type textarea "hero.sneakLeft(2)"
click at [510, 325] on button "Run" at bounding box center [517, 333] width 55 height 25
click at [527, 337] on span "Run" at bounding box center [517, 333] width 36 height 9
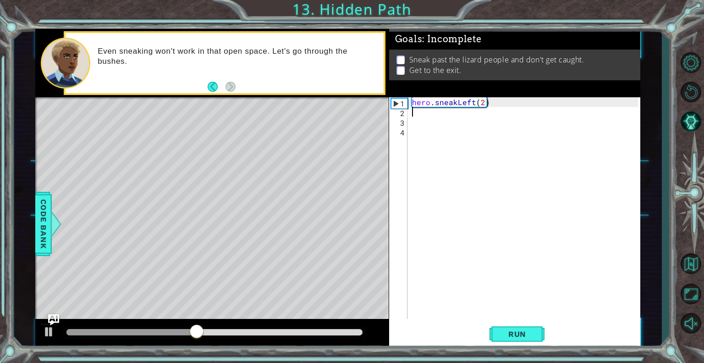
click at [416, 114] on div "hero . sneakLeft ( 2 )" at bounding box center [526, 217] width 232 height 241
type textarea "j"
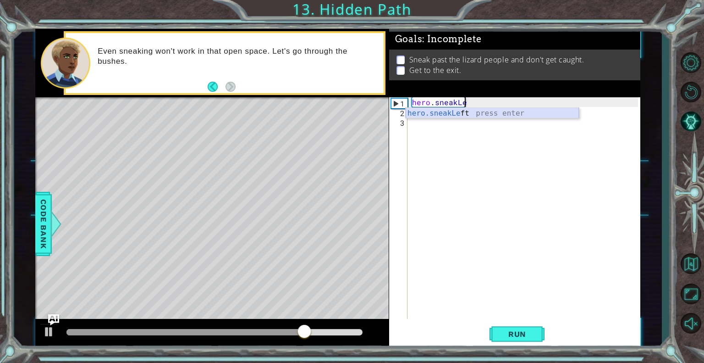
click at [423, 114] on div "hero.sneakLe ft press enter" at bounding box center [492, 124] width 173 height 33
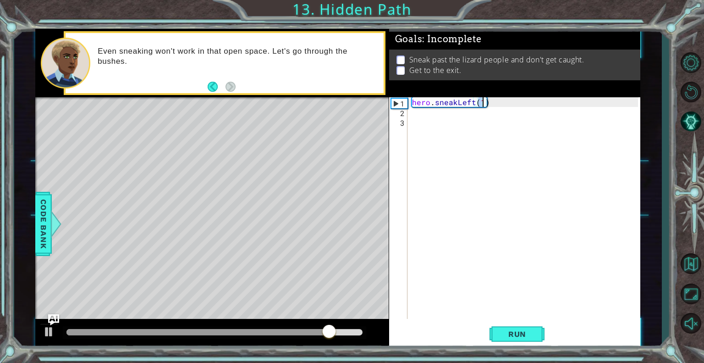
type textarea "hero.sneakLeft(2)"
click at [416, 113] on div "hero . sneakLeft ( 2 )" at bounding box center [526, 217] width 232 height 241
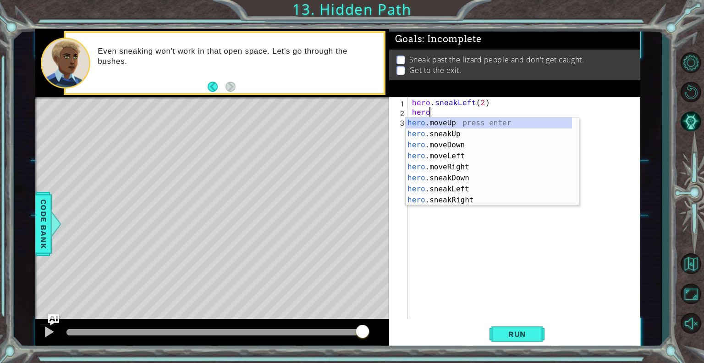
scroll to position [0, 0]
click at [435, 131] on div "hero. moveUp press enter hero. sneakUp press enter hero. moveDown press enter h…" at bounding box center [489, 172] width 166 height 110
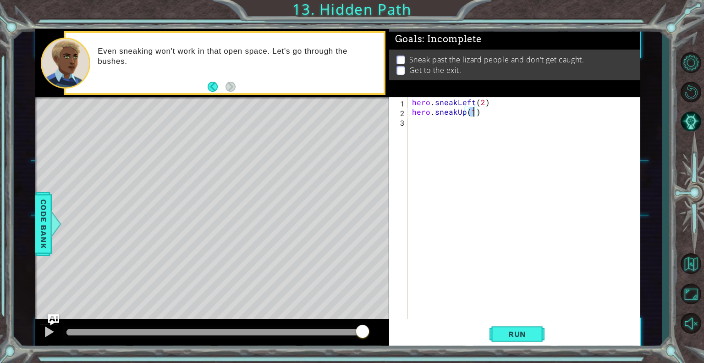
scroll to position [0, 4]
type textarea "hero.sneakUp(2)"
click at [512, 327] on button "Run" at bounding box center [517, 333] width 55 height 25
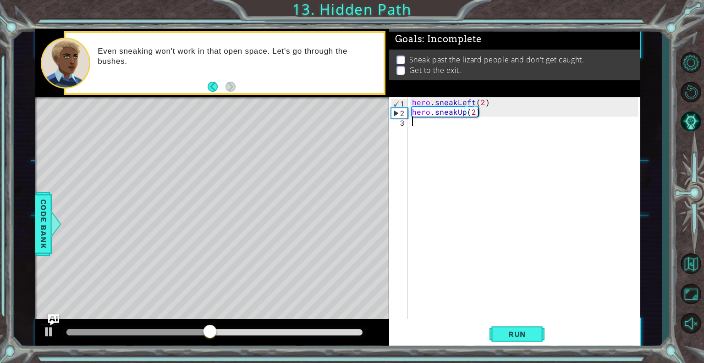
click at [411, 122] on div "hero . sneakLeft ( 2 ) hero . sneakUp ( 2 )" at bounding box center [526, 217] width 232 height 241
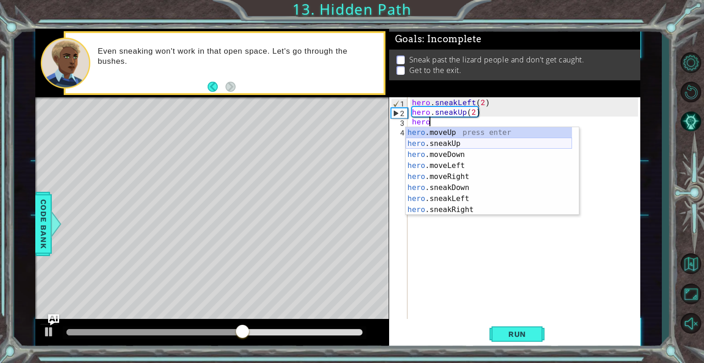
scroll to position [0, 0]
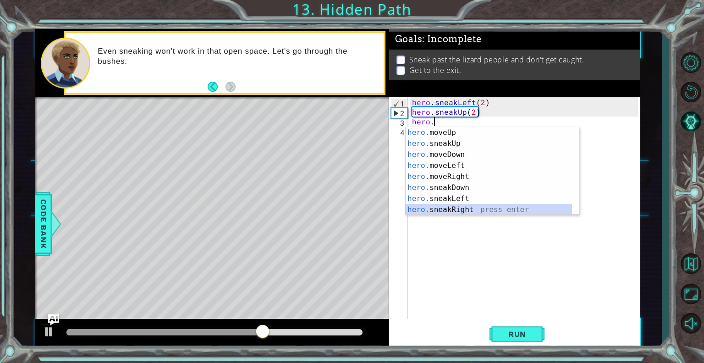
click at [456, 209] on div "hero. moveUp press enter hero. sneakUp press enter hero. moveDown press enter h…" at bounding box center [489, 182] width 166 height 110
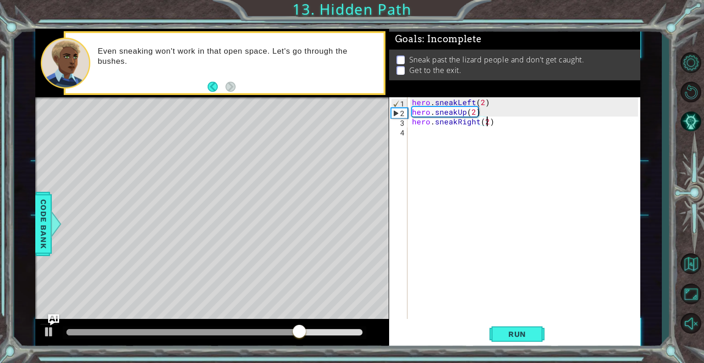
scroll to position [0, 4]
type textarea "hero.sneakRight(2)"
click at [523, 335] on span "Run" at bounding box center [517, 333] width 36 height 9
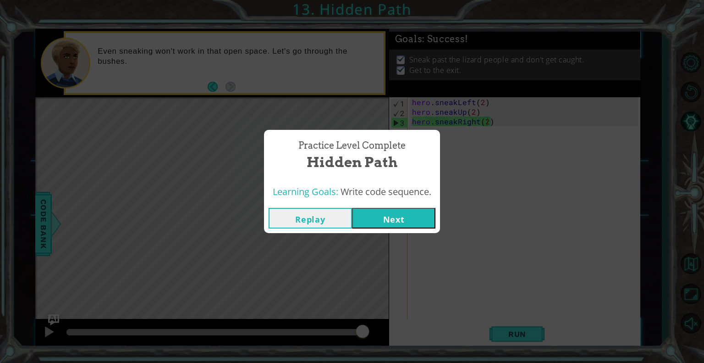
click at [386, 211] on button "Next" at bounding box center [393, 218] width 83 height 21
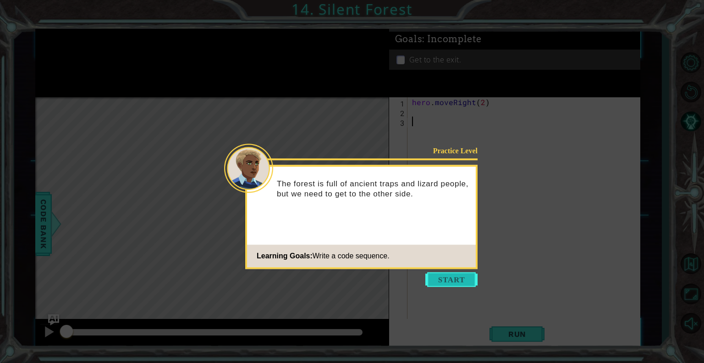
click at [446, 278] on button "Start" at bounding box center [451, 279] width 52 height 15
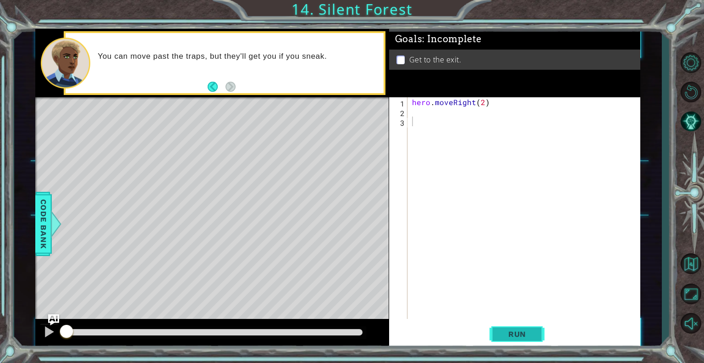
click at [522, 333] on span "Run" at bounding box center [517, 333] width 36 height 9
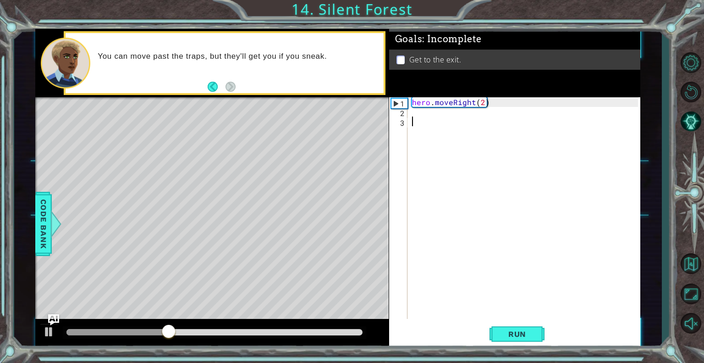
click at [415, 116] on div "hero . moveRight ( 2 )" at bounding box center [526, 217] width 232 height 241
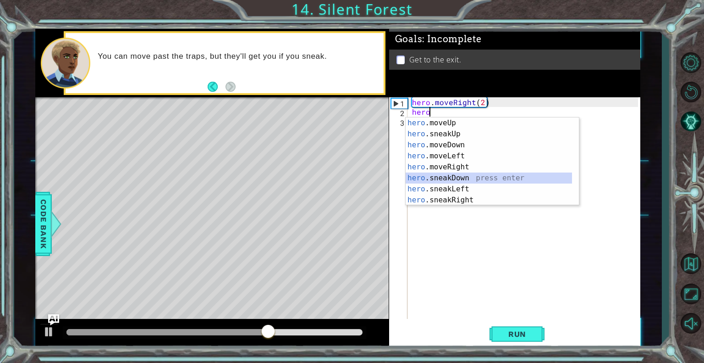
click at [441, 176] on div "hero .moveUp press enter hero .sneakUp press enter hero .moveDown press enter h…" at bounding box center [489, 172] width 166 height 110
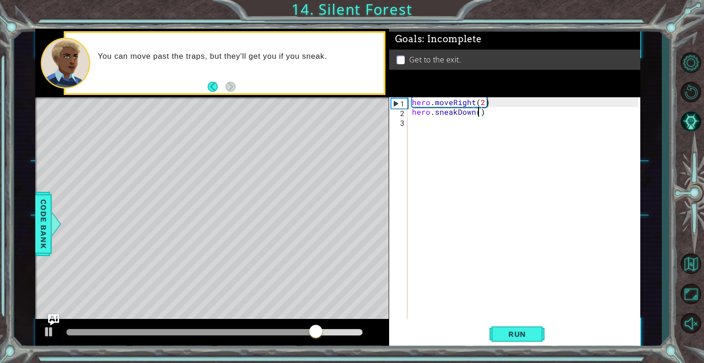
scroll to position [0, 4]
type textarea "hero.sneakDown(1)"
click at [523, 339] on button "Run" at bounding box center [517, 333] width 55 height 25
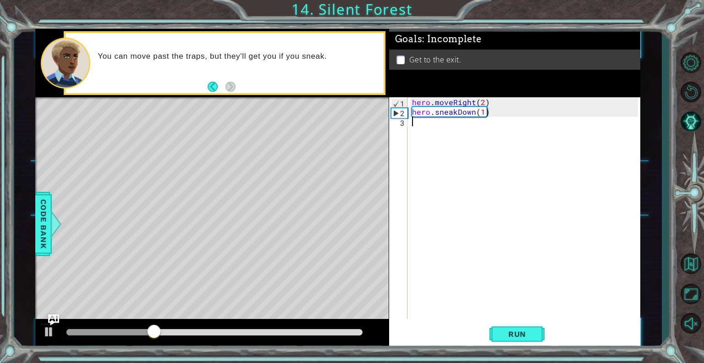
click at [422, 130] on div "hero . moveRight ( 2 ) hero . sneakDown ( 1 )" at bounding box center [526, 217] width 232 height 241
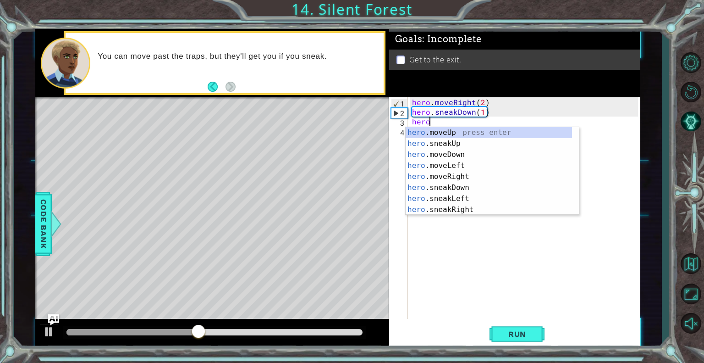
scroll to position [0, 0]
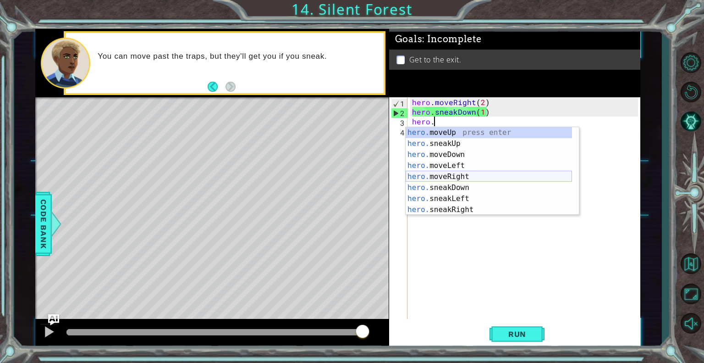
click at [442, 174] on div "hero. moveUp press enter hero. sneakUp press enter hero. moveDown press enter h…" at bounding box center [489, 182] width 166 height 110
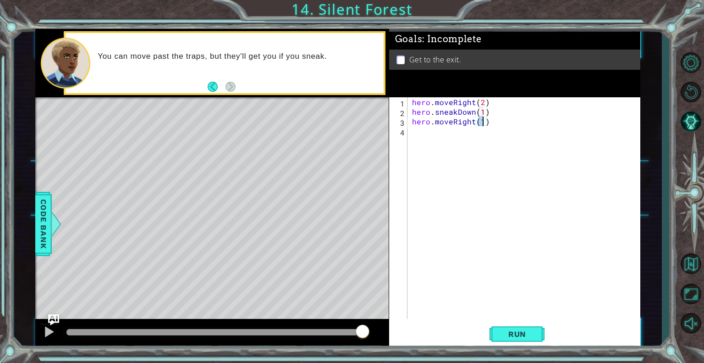
scroll to position [0, 4]
click at [412, 123] on div "hero . moveRight ( 2 ) hero . sneakDown ( 1 ) hero . moveRight ( 2 )" at bounding box center [526, 217] width 232 height 241
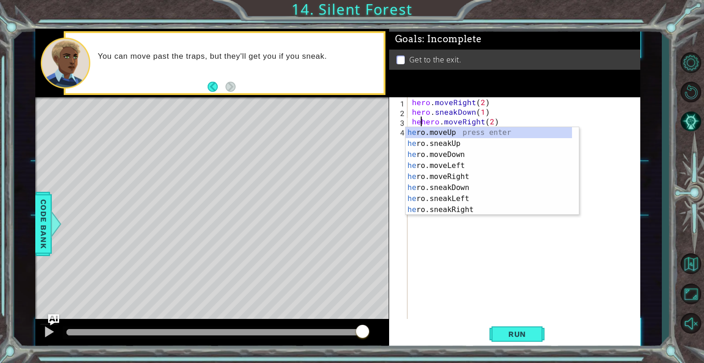
scroll to position [0, 0]
type textarea "hero.moveRight(2)"
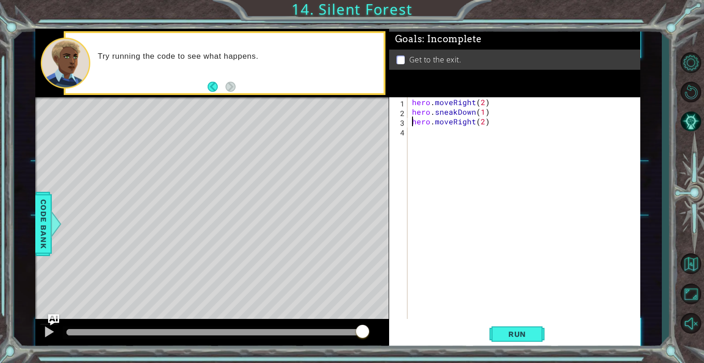
click at [411, 134] on div "hero . moveRight ( 2 ) hero . sneakDown ( 1 ) hero . moveRight ( 2 )" at bounding box center [526, 217] width 232 height 241
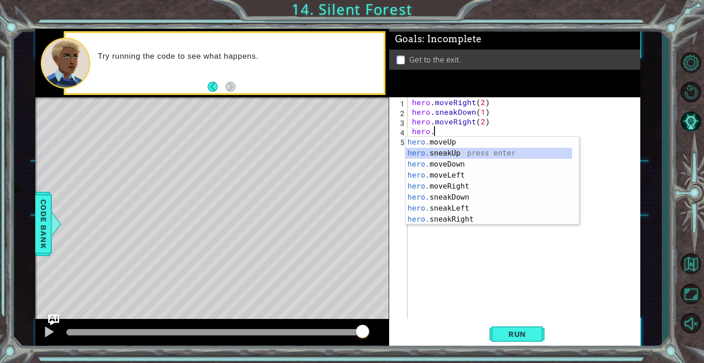
click at [440, 153] on div "hero. moveUp press enter hero. sneakUp press enter hero. moveDown press enter h…" at bounding box center [489, 192] width 166 height 110
type textarea "hero.sneakUp(1)"
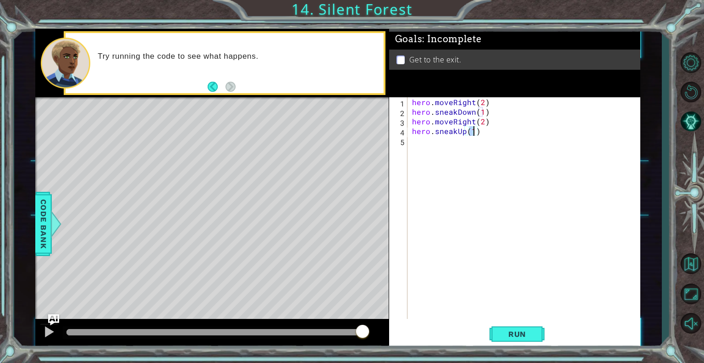
click at [412, 141] on div "hero . moveRight ( 2 ) hero . sneakDown ( 1 ) hero . moveRight ( 2 ) hero . sne…" at bounding box center [526, 217] width 232 height 241
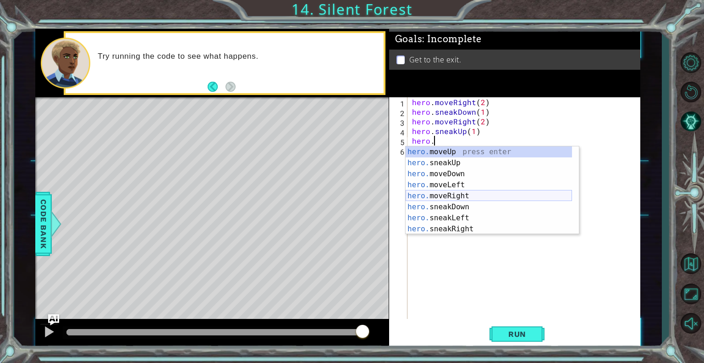
click at [450, 194] on div "hero. moveUp press enter hero. sneakUp press enter hero. moveDown press enter h…" at bounding box center [489, 201] width 166 height 110
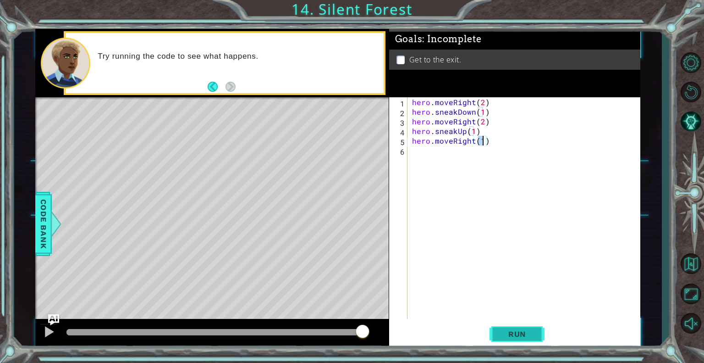
click at [519, 340] on button "Run" at bounding box center [517, 333] width 55 height 25
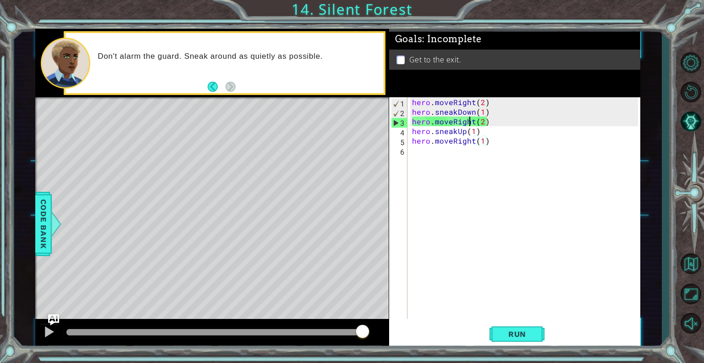
click at [471, 121] on div "hero . moveRight ( 2 ) hero . sneakDown ( 1 ) hero . moveRight ( 2 ) hero . sne…" at bounding box center [526, 217] width 232 height 241
click at [473, 127] on div "hero . moveRight ( 2 ) hero . sneakDown ( 1 ) hero . moveRight ( 2 ) hero . sne…" at bounding box center [526, 217] width 232 height 241
click at [475, 121] on div "hero . moveRight ( 2 ) hero . sneakDown ( 1 ) hero . moveRight ( 2 ) hero . sne…" at bounding box center [526, 217] width 232 height 241
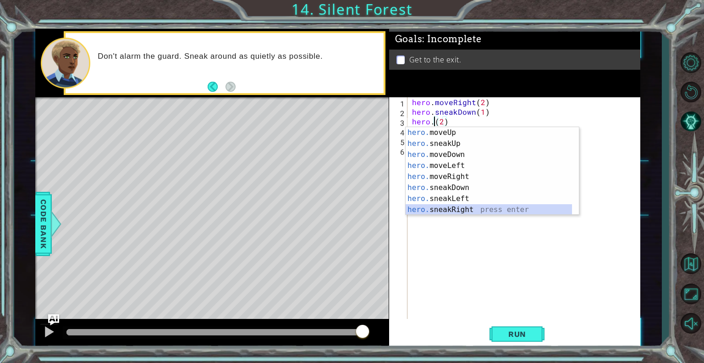
click at [444, 206] on div "hero. moveUp press enter hero. sneakUp press enter hero. moveDown press enter h…" at bounding box center [489, 182] width 166 height 110
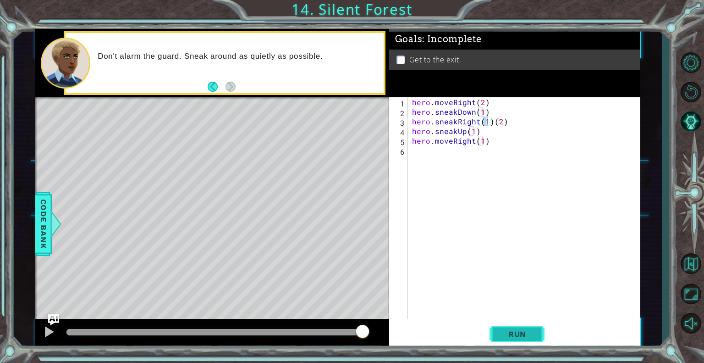
click at [517, 332] on span "Run" at bounding box center [517, 333] width 36 height 9
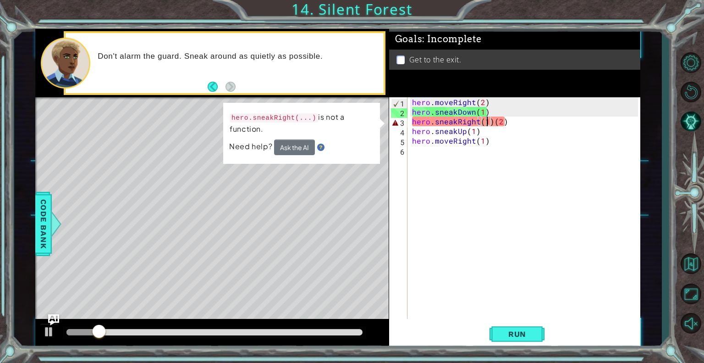
click at [491, 124] on div "hero . moveRight ( 2 ) hero . sneakDown ( 1 ) hero . sneakRight ( 1 ) ( 2 ) her…" at bounding box center [526, 217] width 232 height 241
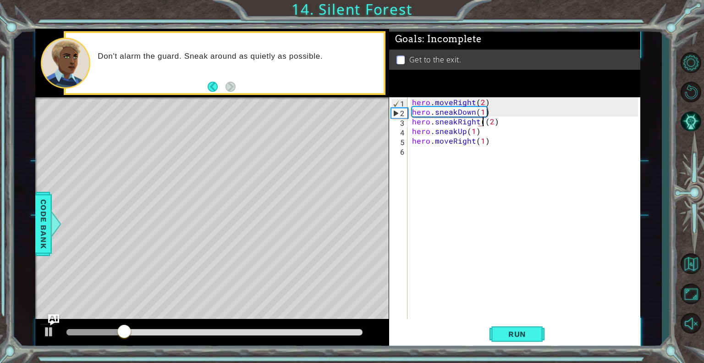
type textarea "hero.sneakRight(2)"
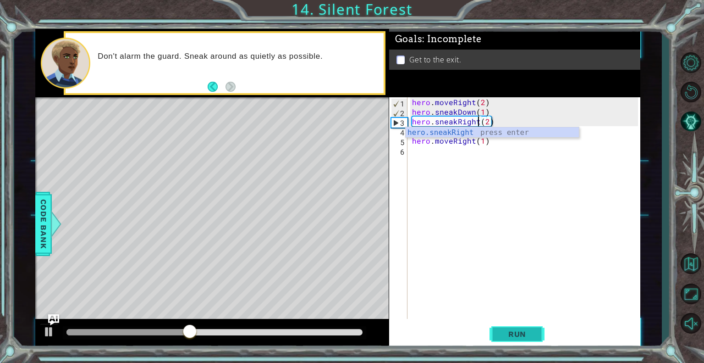
click at [519, 333] on span "Run" at bounding box center [517, 333] width 36 height 9
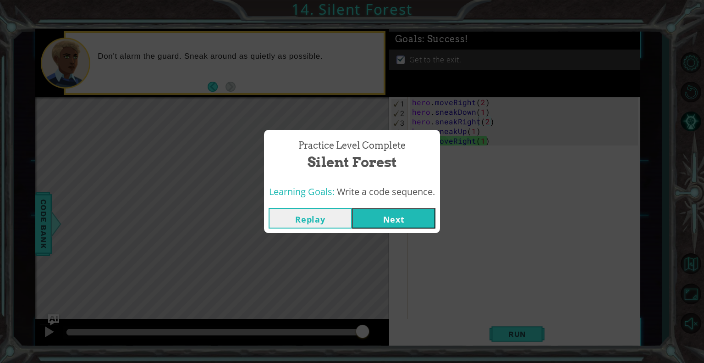
click at [411, 223] on button "Next" at bounding box center [393, 218] width 83 height 21
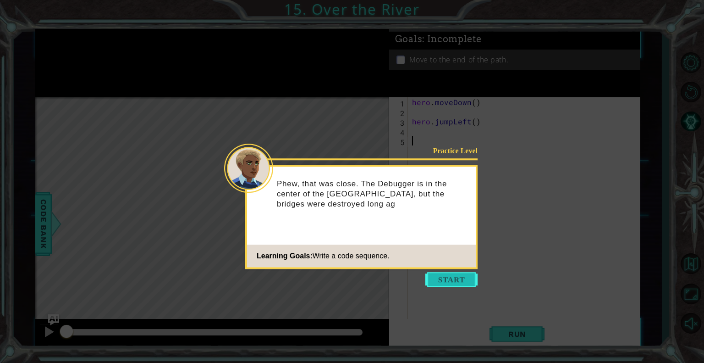
click at [442, 275] on button "Start" at bounding box center [451, 279] width 52 height 15
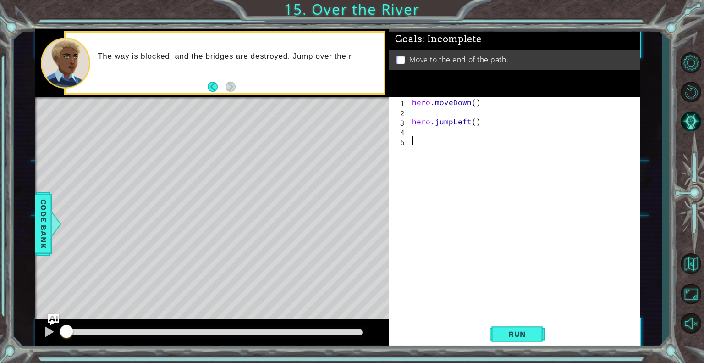
click at [418, 116] on div "hero . moveDown ( ) hero . jumpLeft ( )" at bounding box center [526, 217] width 232 height 241
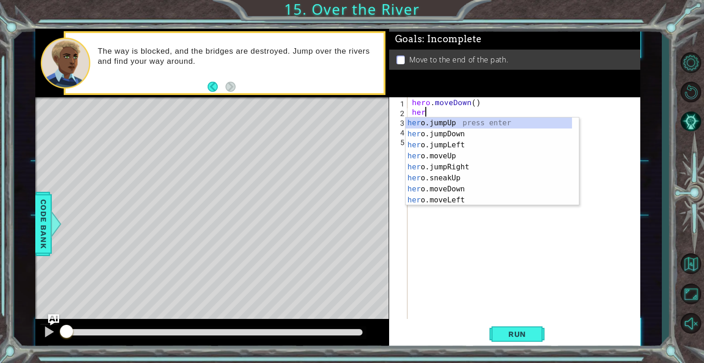
type textarea "hero"
click at [440, 122] on div "hero .jumpUp press enter hero .jumpDown press enter hero .jumpLeft press enter …" at bounding box center [489, 172] width 166 height 110
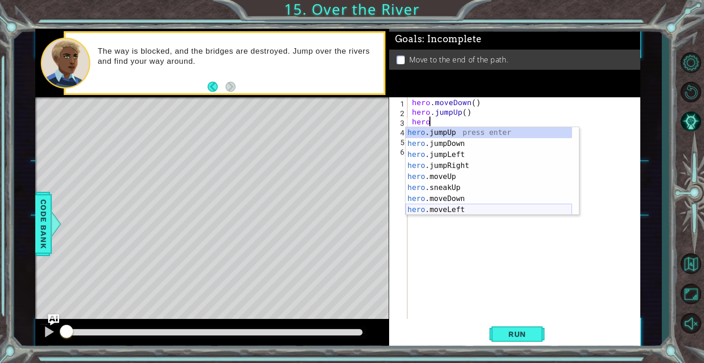
click at [449, 209] on div "hero .jumpUp press enter hero .jumpDown press enter hero .jumpLeft press enter …" at bounding box center [489, 182] width 166 height 110
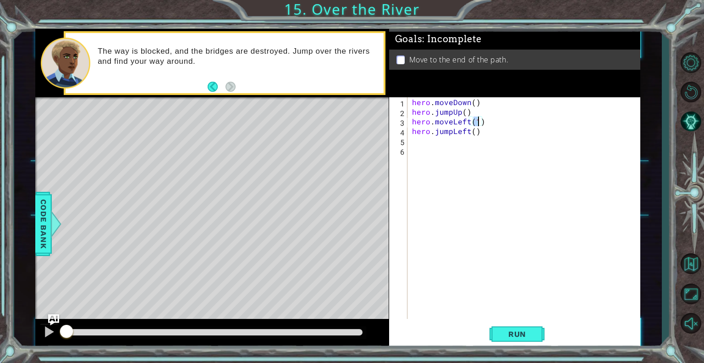
click at [471, 133] on div "hero . moveDown ( ) hero . jumpUp ( ) hero . moveLeft ( 1 ) hero . jumpLeft ( )" at bounding box center [526, 217] width 232 height 241
click at [472, 134] on div "hero . moveDown ( ) hero . jumpUp ( ) hero . moveLeft ( 1 ) hero . jumpLeft ( )" at bounding box center [526, 217] width 232 height 241
click at [477, 121] on div "hero . moveDown ( ) hero . jumpUp ( ) hero . moveLeft ( 1 ) hero . jumpLeft ( )" at bounding box center [526, 217] width 232 height 241
type textarea "hero.moveLeft(1)"
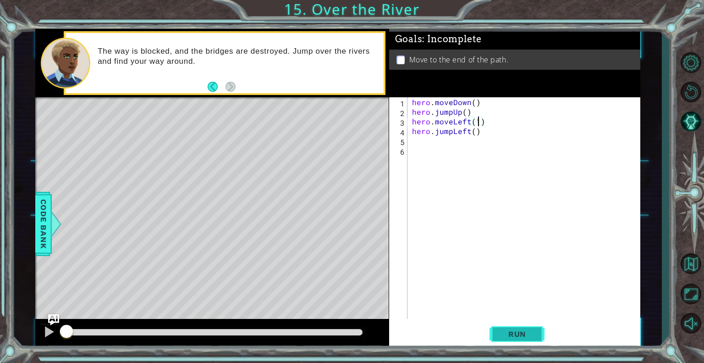
click at [515, 335] on span "Run" at bounding box center [517, 333] width 36 height 9
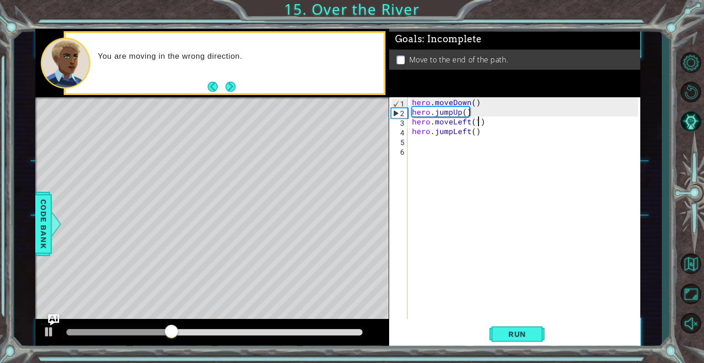
click at [419, 148] on div "hero . moveDown ( ) hero . jumpUp ( ) hero . moveLeft ( 1 ) hero . jumpLeft ( )" at bounding box center [526, 217] width 232 height 241
click at [417, 139] on div "hero . moveDown ( ) hero . jumpUp ( ) hero . moveLeft ( 1 ) hero . jumpLeft ( )" at bounding box center [526, 217] width 232 height 241
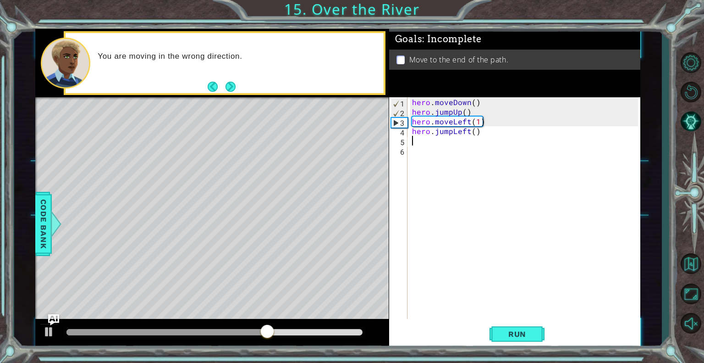
click at [454, 113] on div "hero . moveDown ( ) hero . jumpUp ( ) hero . moveLeft ( 1 ) hero . jumpLeft ( )" at bounding box center [526, 217] width 232 height 241
click at [460, 115] on div "hero . moveDown ( ) hero . jumpUp ( ) hero . moveLeft ( 1 ) hero . jumpLeft ( )" at bounding box center [526, 217] width 232 height 241
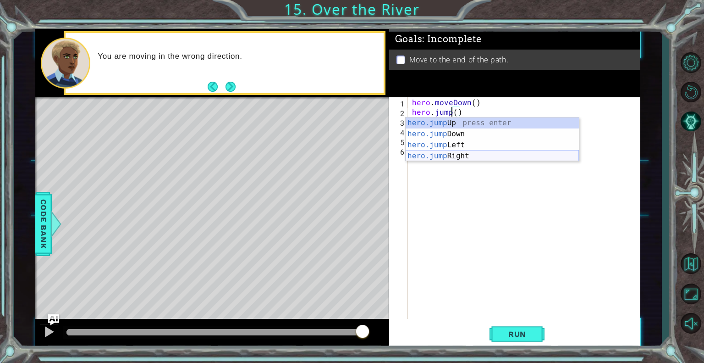
click at [454, 154] on div "hero.jump Up press enter hero.jump Down press enter hero.jump Left press enter …" at bounding box center [492, 150] width 173 height 66
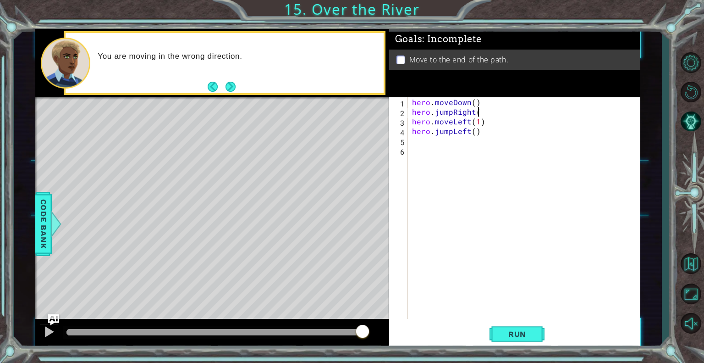
scroll to position [0, 4]
click at [512, 333] on span "Run" at bounding box center [517, 333] width 36 height 9
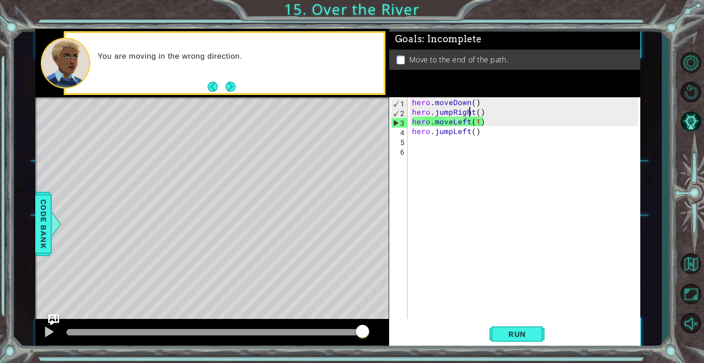
click at [470, 111] on div "hero . moveDown ( ) hero . jumpRight ( ) hero . moveLeft ( 1 ) hero . jumpLeft …" at bounding box center [526, 217] width 232 height 241
click at [473, 115] on div "hero . moveDown ( ) hero . jumpRight ( ) hero . moveLeft ( 1 ) hero . jumpLeft …" at bounding box center [526, 217] width 232 height 241
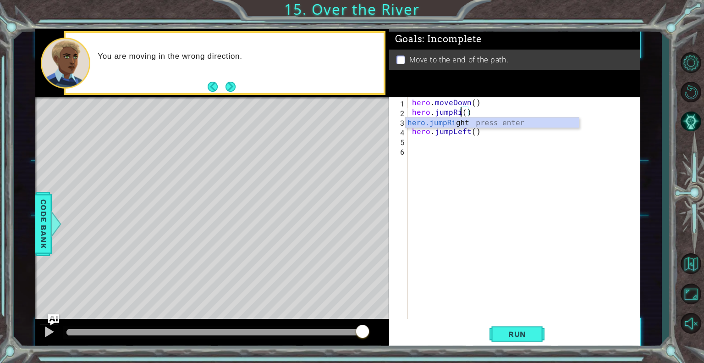
scroll to position [0, 2]
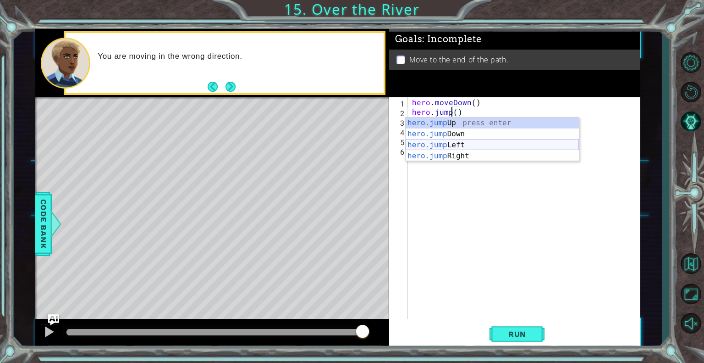
click at [468, 146] on div "hero.jump Up press enter hero.jump Down press enter hero.jump Left press enter …" at bounding box center [492, 150] width 173 height 66
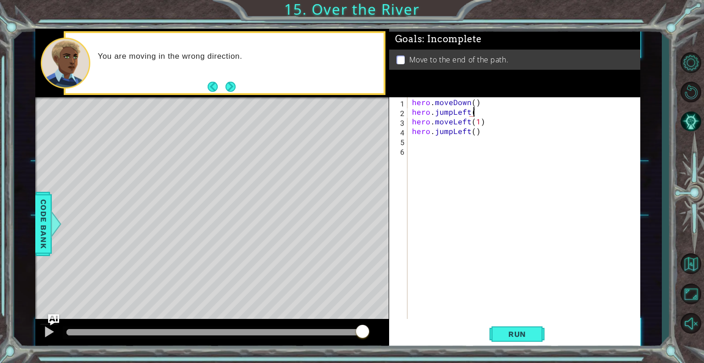
scroll to position [0, 4]
click at [505, 332] on span "Run" at bounding box center [517, 333] width 36 height 9
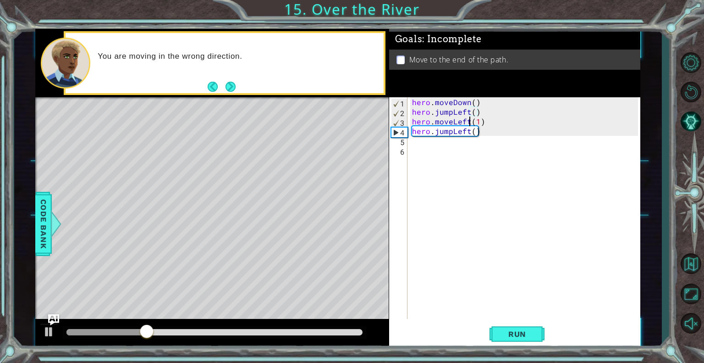
click at [468, 122] on div "hero . moveDown ( ) hero . jumpLeft ( ) hero . moveLeft ( 1 ) hero . jumpLeft (…" at bounding box center [526, 217] width 232 height 241
type textarea "hero.moveLeft(1)"
click at [467, 137] on div "hero . moveDown ( ) hero . jumpLeft ( ) hero . moveLeft ( 1 ) hero . jumpLeft (…" at bounding box center [526, 217] width 232 height 241
click at [471, 128] on div "hero . moveDown ( ) hero . jumpLeft ( ) hero . moveLeft ( 1 ) hero . jumpLeft (…" at bounding box center [526, 217] width 232 height 241
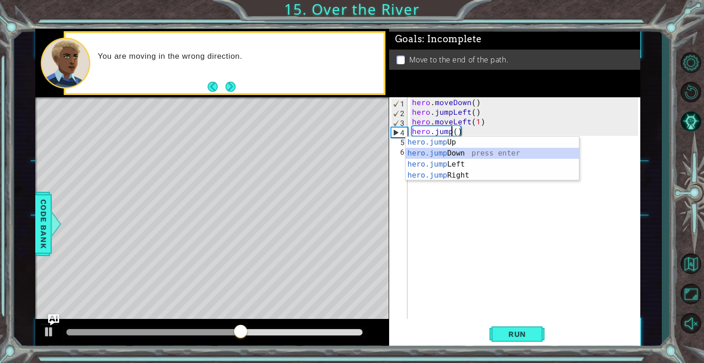
click at [466, 153] on div "hero.jump Up press enter hero.jump Down press enter hero.jump Left press enter …" at bounding box center [492, 170] width 173 height 66
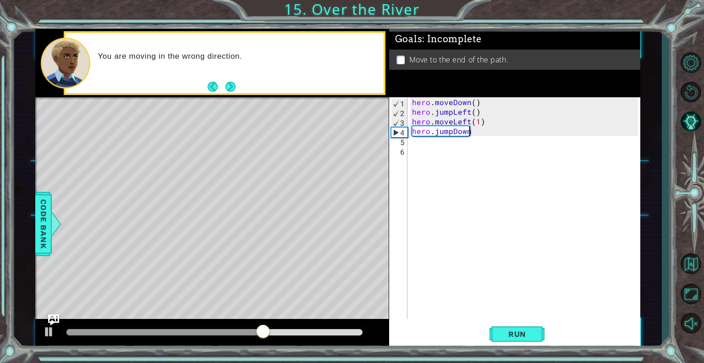
click at [469, 132] on div "hero . moveDown ( ) hero . jumpLeft ( ) hero . moveLeft ( 1 ) hero . jumpDown" at bounding box center [526, 217] width 232 height 241
type textarea "hero.jumpDown()"
click at [410, 145] on div "hero . moveDown ( ) hero . jumpLeft ( ) hero . moveLeft ( 1 ) hero . jumpDown (…" at bounding box center [526, 217] width 232 height 241
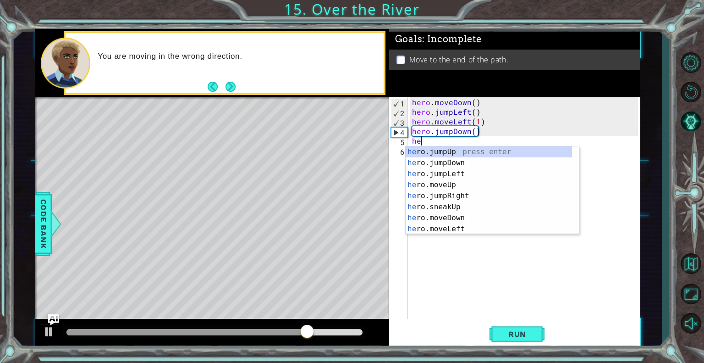
scroll to position [0, 0]
type textarea "hero."
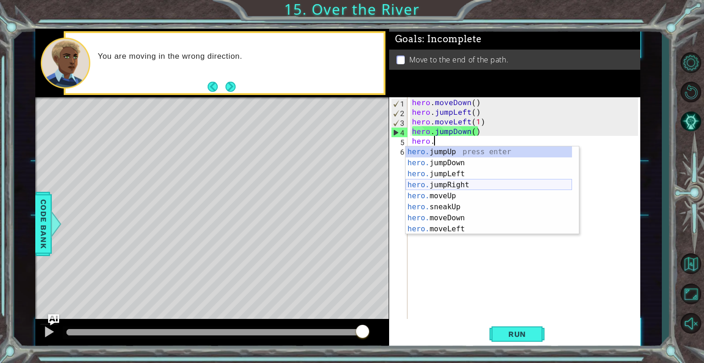
click at [446, 184] on div "hero. jumpUp press enter hero. jumpDown press enter hero. jumpLeft press enter …" at bounding box center [489, 201] width 166 height 110
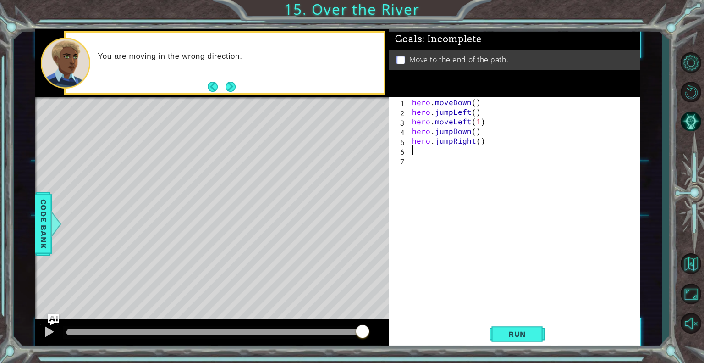
click at [471, 141] on div "hero . moveDown ( ) hero . jumpLeft ( ) hero . moveLeft ( 1 ) hero . jumpDown (…" at bounding box center [526, 217] width 232 height 241
click at [453, 141] on div "hero . moveDown ( ) hero . jumpLeft ( ) hero . moveLeft ( 1 ) hero . jumpDown (…" at bounding box center [526, 217] width 232 height 241
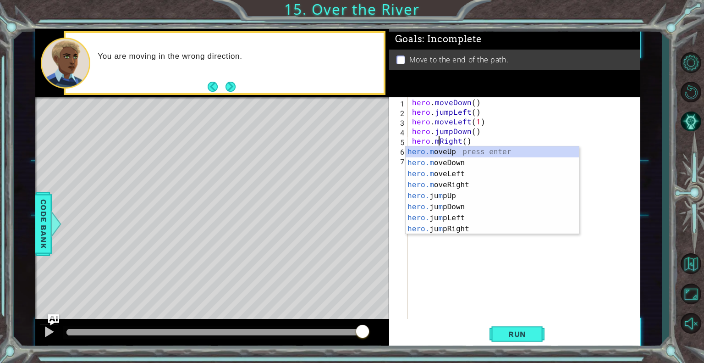
scroll to position [0, 1]
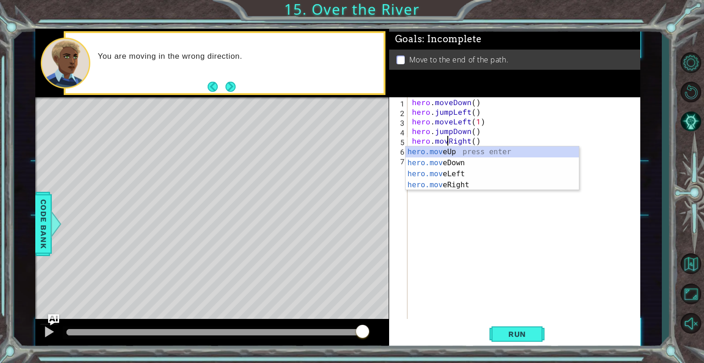
type textarea "hero.moveRight()"
click at [479, 226] on div "hero . moveDown ( ) hero . jumpLeft ( ) hero . moveLeft ( 1 ) hero . jumpDown (…" at bounding box center [526, 217] width 232 height 241
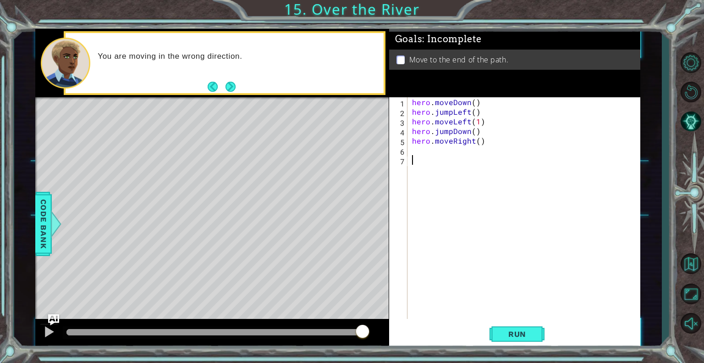
scroll to position [0, 0]
click at [412, 152] on div "hero . moveDown ( ) hero . jumpLeft ( ) hero . moveLeft ( 1 ) hero . jumpDown (…" at bounding box center [526, 217] width 232 height 241
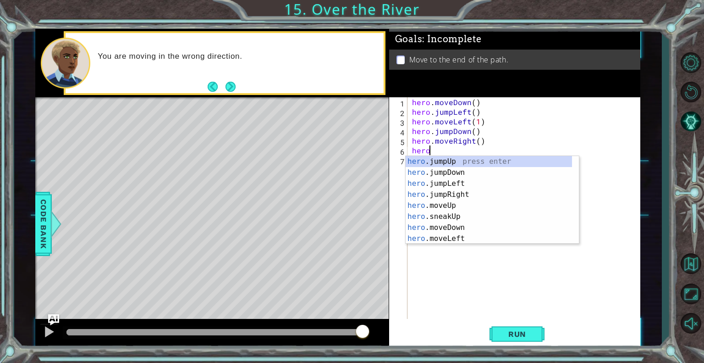
type textarea "hero."
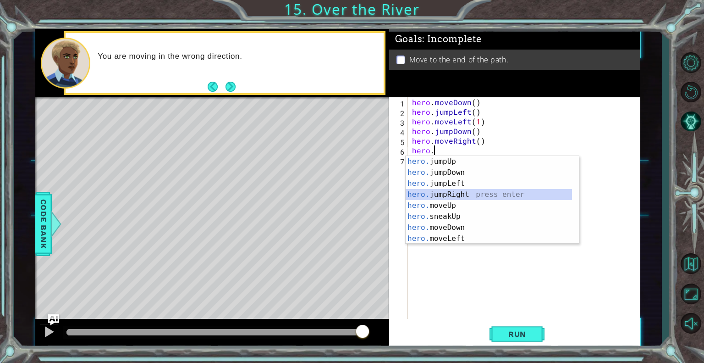
click at [436, 193] on div "hero. jumpUp press enter hero. jumpDown press enter hero. jumpLeft press enter …" at bounding box center [489, 211] width 166 height 110
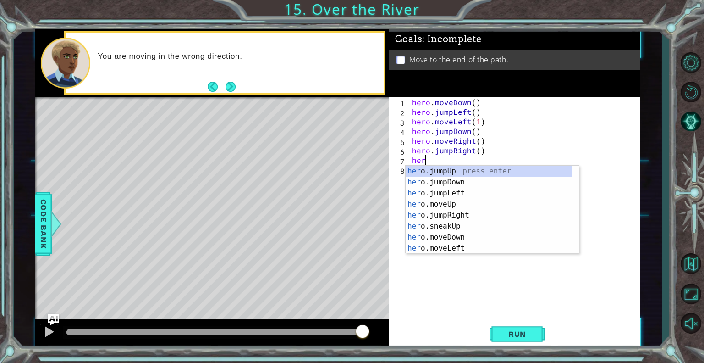
scroll to position [0, 0]
click at [518, 341] on button "Run" at bounding box center [517, 333] width 55 height 25
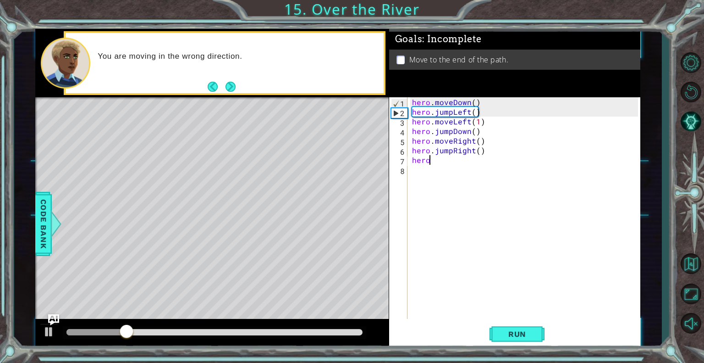
scroll to position [0, 0]
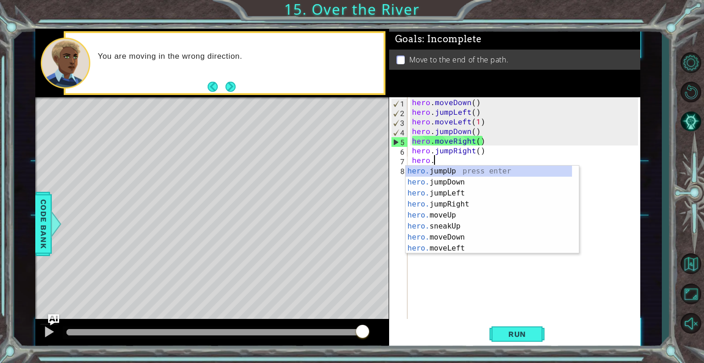
click at [490, 150] on div "hero . moveDown ( ) hero . jumpLeft ( ) hero . moveLeft ( 1 ) hero . jumpDown (…" at bounding box center [526, 217] width 232 height 241
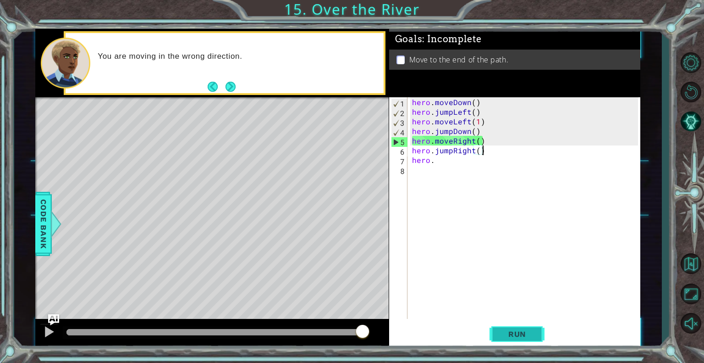
click at [506, 336] on span "Run" at bounding box center [517, 333] width 36 height 9
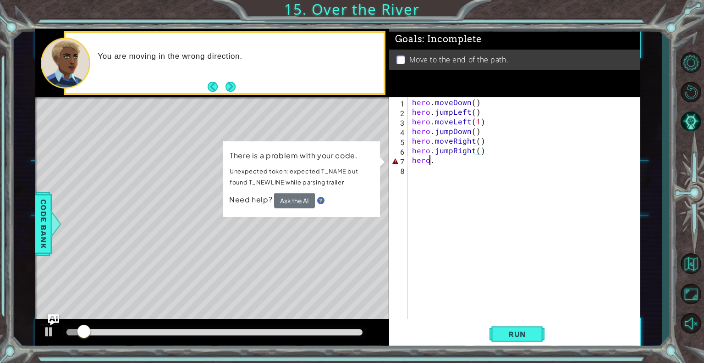
click at [431, 159] on div "hero . moveDown ( ) hero . jumpLeft ( ) hero . moveLeft ( 1 ) hero . jumpDown (…" at bounding box center [526, 217] width 232 height 241
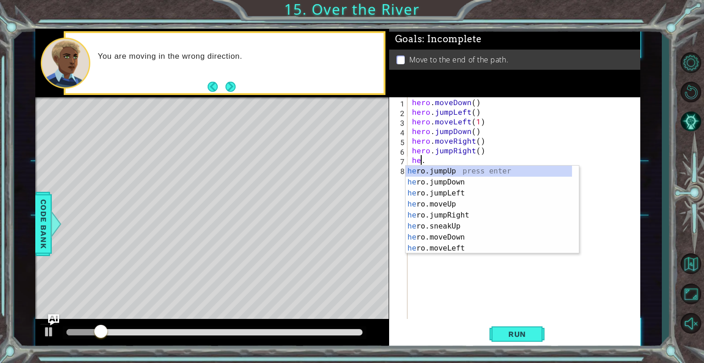
scroll to position [0, 0]
type textarea "."
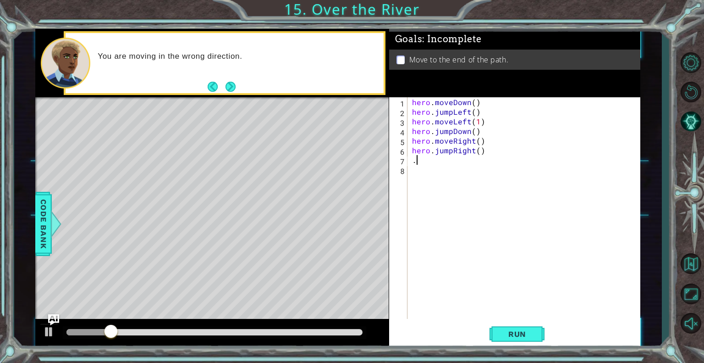
click at [431, 159] on div "hero . moveDown ( ) hero . jumpLeft ( ) hero . moveLeft ( 1 ) hero . jumpDown (…" at bounding box center [526, 217] width 232 height 241
click at [519, 323] on button "Run" at bounding box center [517, 333] width 55 height 25
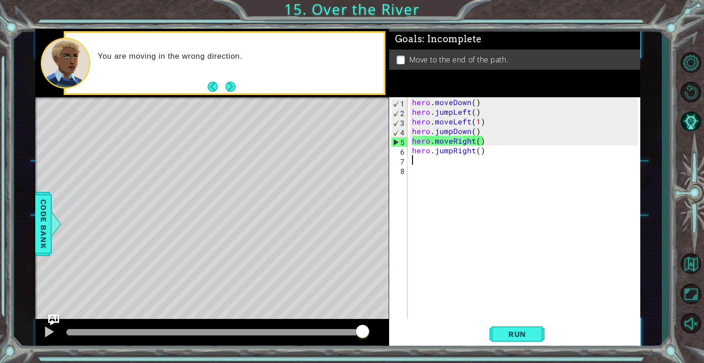
click at [488, 141] on div "hero . moveDown ( ) hero . jumpLeft ( ) hero . moveLeft ( 1 ) hero . jumpDown (…" at bounding box center [526, 217] width 232 height 241
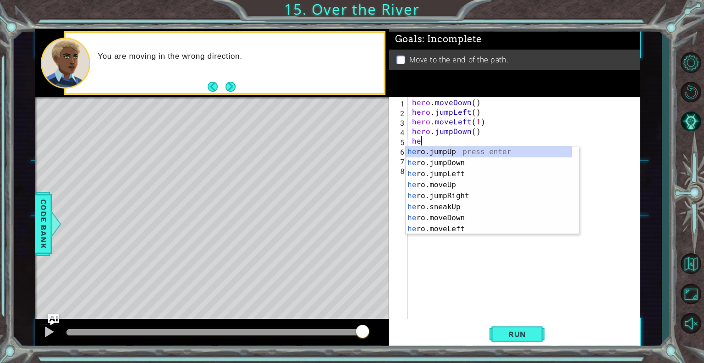
type textarea "h"
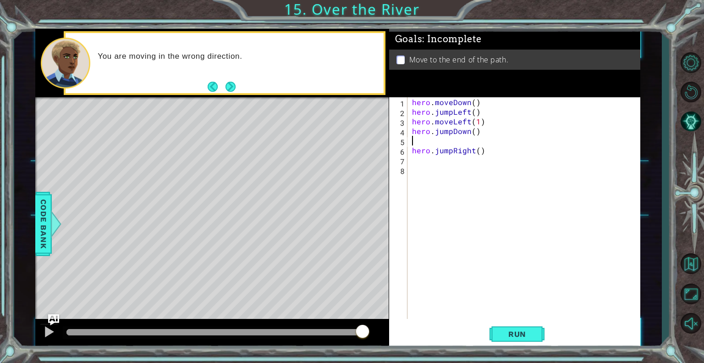
type textarea "hero.jumpDown()"
click at [517, 337] on span "Run" at bounding box center [517, 333] width 36 height 9
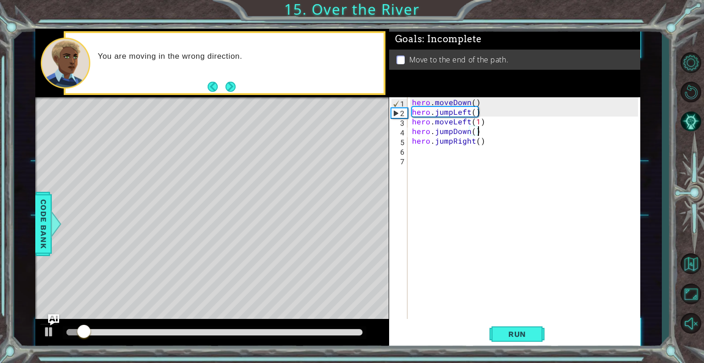
click at [412, 150] on div "hero . moveDown ( ) hero . jumpLeft ( ) hero . moveLeft ( 1 ) hero . jumpDown (…" at bounding box center [526, 217] width 232 height 241
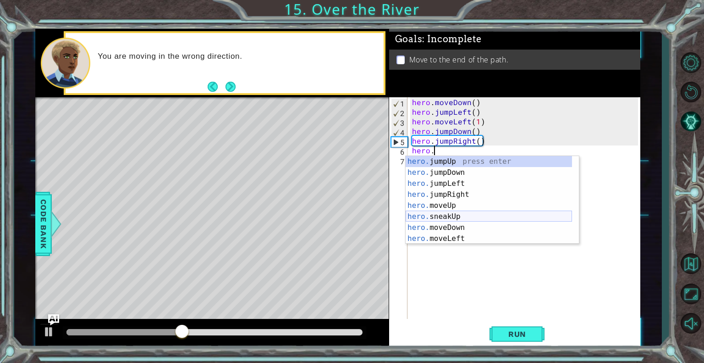
scroll to position [0, 1]
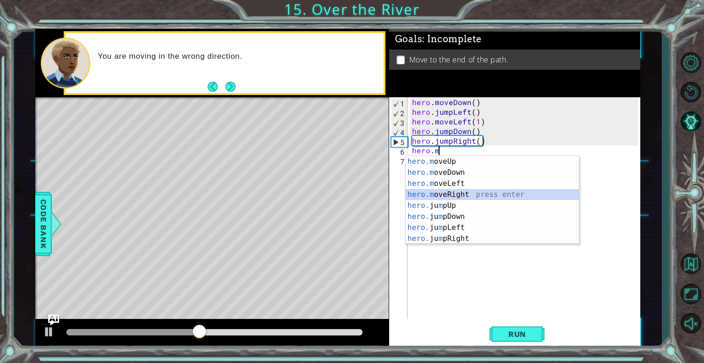
click at [461, 191] on div "hero.m oveUp press enter hero.m oveDown press enter hero.m oveLeft press enter …" at bounding box center [492, 211] width 173 height 110
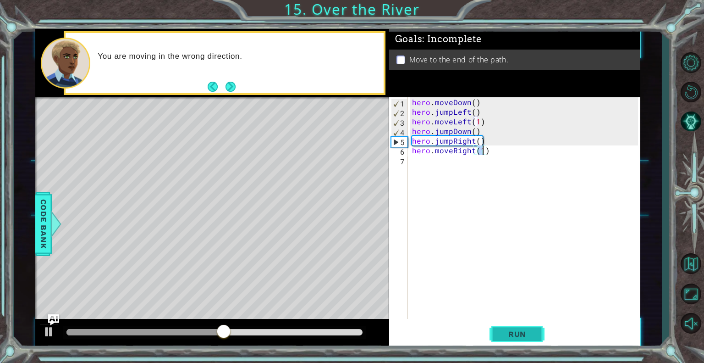
type textarea "hero.moveRight(1)"
click at [504, 325] on button "Run" at bounding box center [517, 333] width 55 height 25
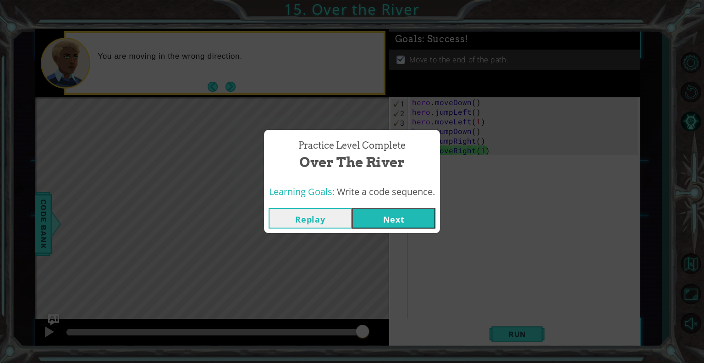
click at [409, 216] on button "Next" at bounding box center [393, 218] width 83 height 21
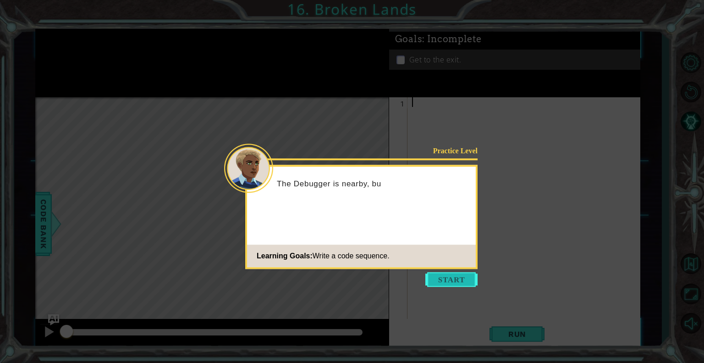
click at [448, 285] on button "Start" at bounding box center [451, 279] width 52 height 15
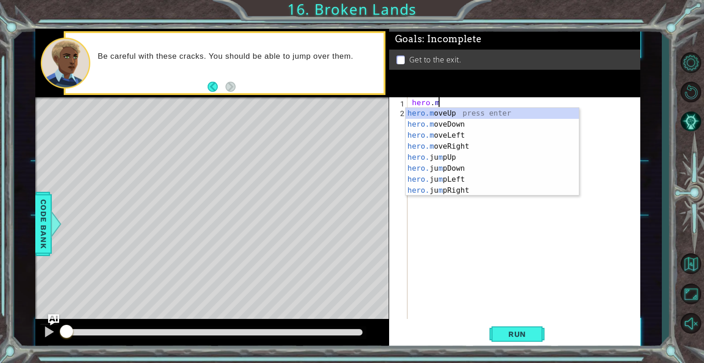
scroll to position [0, 1]
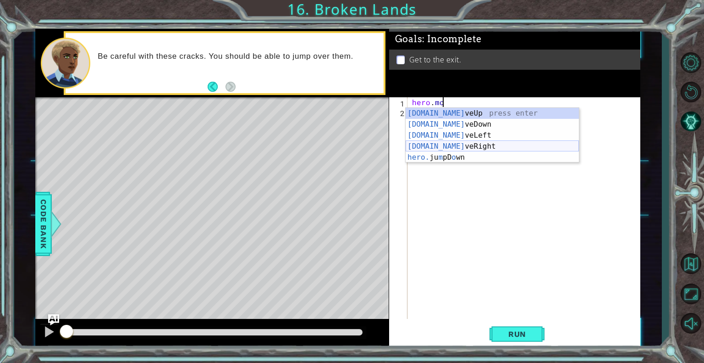
click at [441, 146] on div "[DOMAIN_NAME] veUp press enter [DOMAIN_NAME] veDown press enter [DOMAIN_NAME] v…" at bounding box center [492, 146] width 173 height 77
type textarea "hero.moveRight(1)"
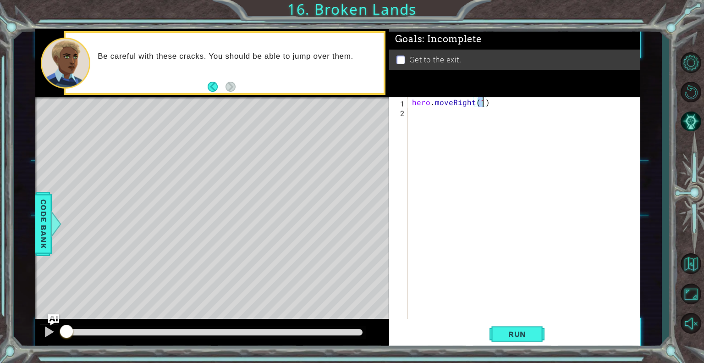
click at [414, 109] on div "hero . moveRight ( 1 )" at bounding box center [526, 217] width 232 height 241
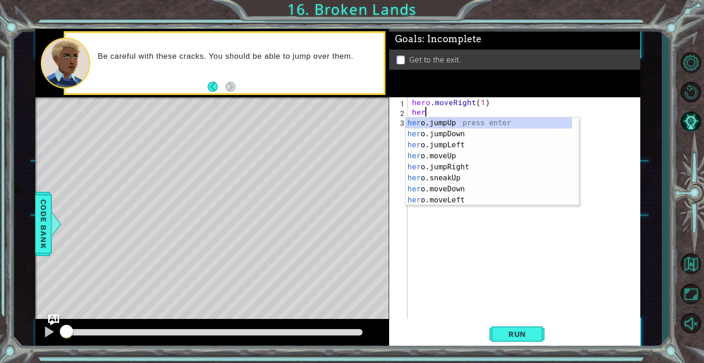
scroll to position [0, 0]
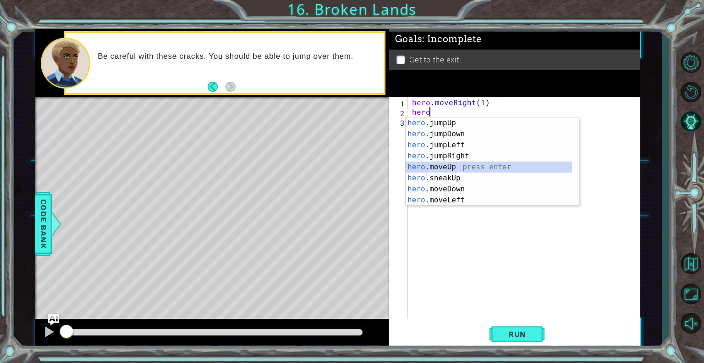
click at [440, 163] on div "hero .jumpUp press enter hero .jumpDown press enter hero .jumpLeft press enter …" at bounding box center [489, 172] width 166 height 110
type textarea "hero.moveUp(1)"
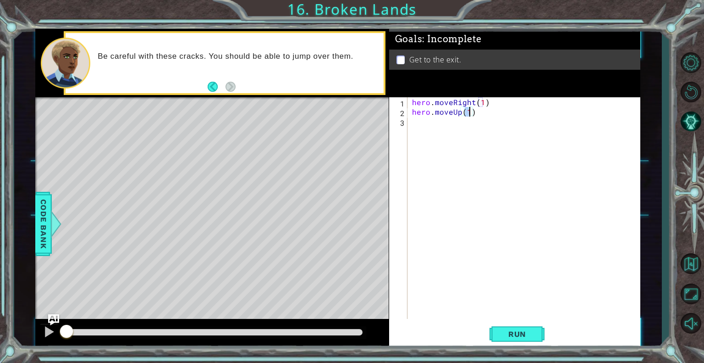
click at [413, 121] on div "hero . moveRight ( 1 ) hero . moveUp ( 1 )" at bounding box center [526, 217] width 232 height 241
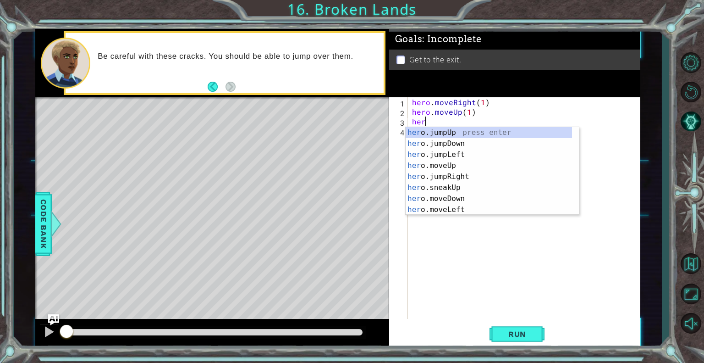
type textarea "hero"
click at [442, 130] on div "hero .jumpUp press enter hero .jumpDown press enter hero .jumpLeft press enter …" at bounding box center [489, 182] width 166 height 110
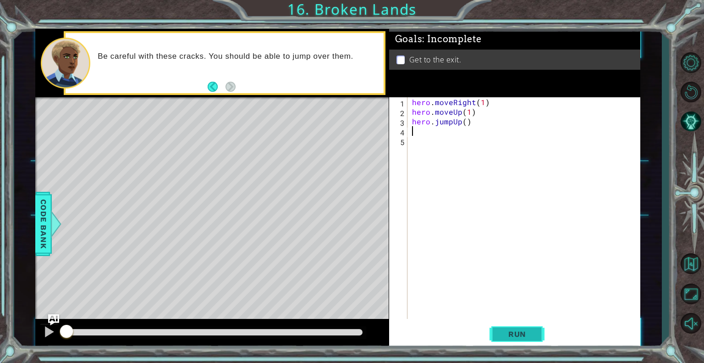
click at [518, 324] on button "Run" at bounding box center [517, 333] width 55 height 25
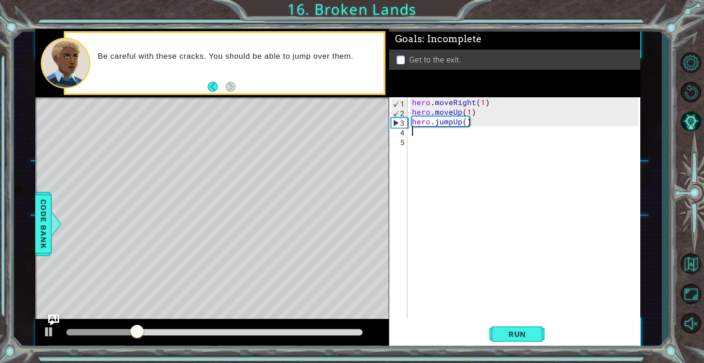
click at [410, 130] on div "hero . moveRight ( 1 ) hero . moveUp ( 1 ) hero . jumpUp ( )" at bounding box center [526, 217] width 232 height 241
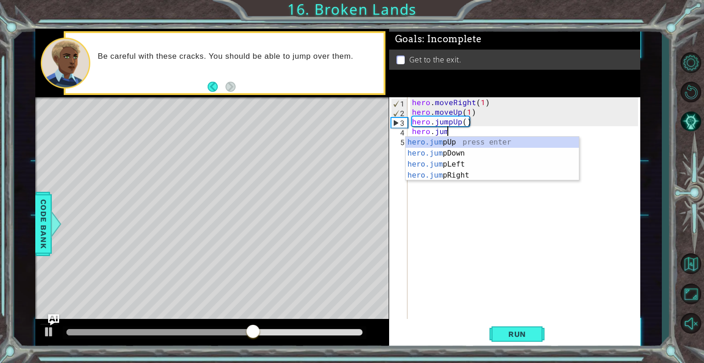
scroll to position [0, 2]
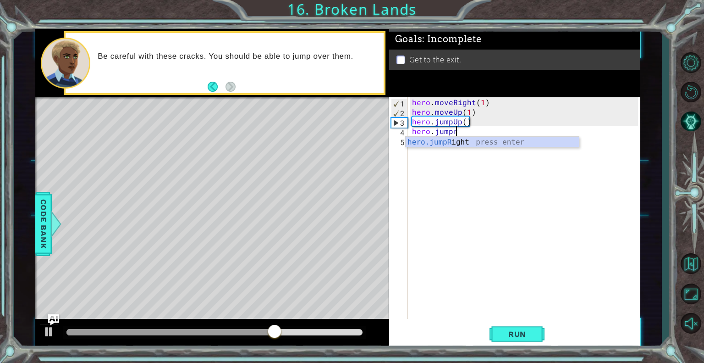
type textarea "hero.jumpri"
click at [415, 146] on div "hero.jumpRi ght press enter" at bounding box center [492, 153] width 173 height 33
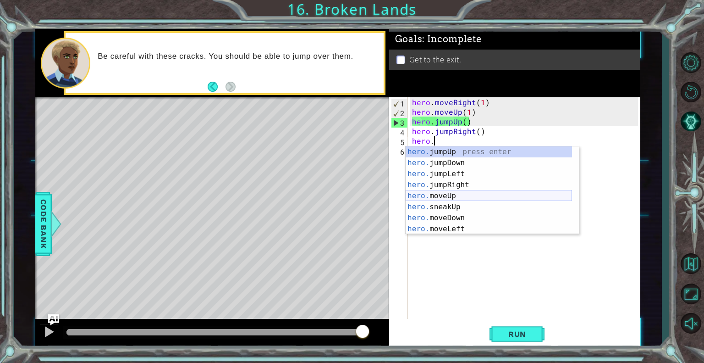
scroll to position [0, 1]
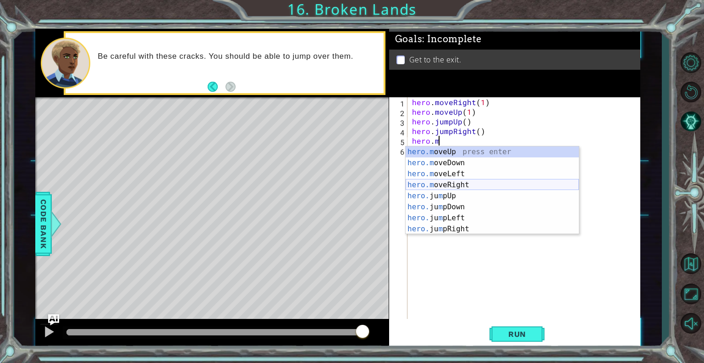
click at [442, 185] on div "hero.m oveUp press enter hero.m oveDown press enter hero.m oveLeft press enter …" at bounding box center [492, 201] width 173 height 110
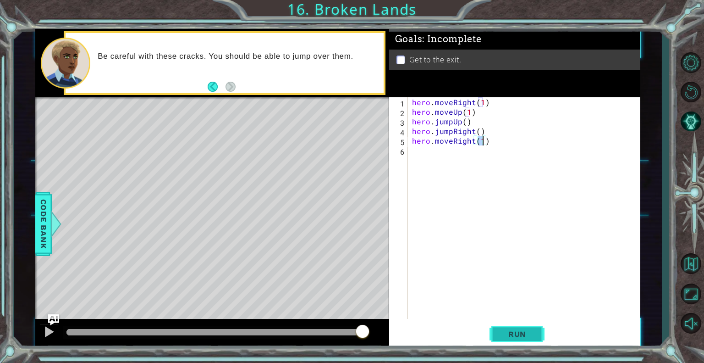
type textarea "hero.moveRight(1)"
click at [519, 333] on span "Run" at bounding box center [517, 333] width 36 height 9
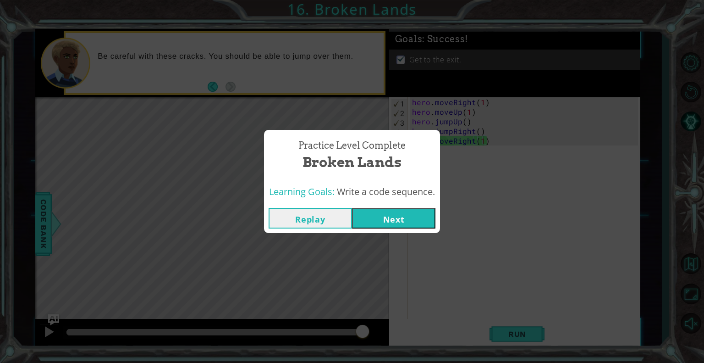
click at [395, 213] on button "Next" at bounding box center [393, 218] width 83 height 21
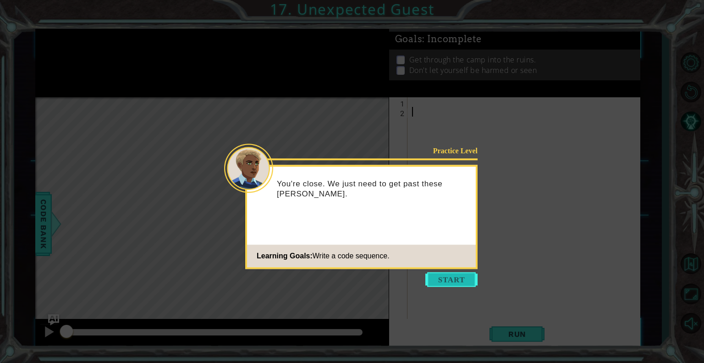
click at [449, 275] on button "Start" at bounding box center [451, 279] width 52 height 15
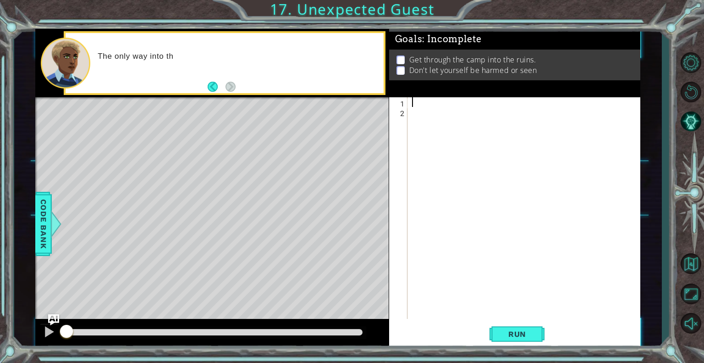
click at [414, 100] on div at bounding box center [526, 217] width 232 height 241
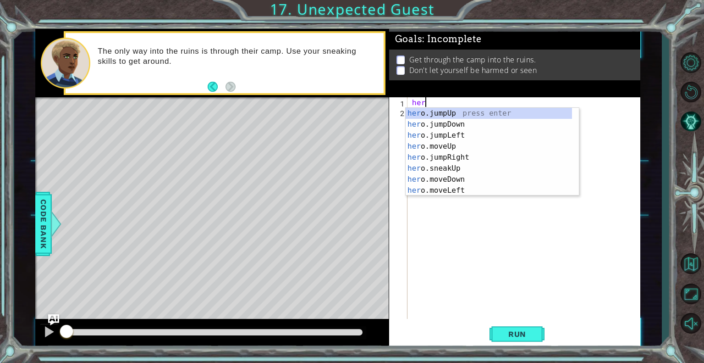
type textarea "herp"
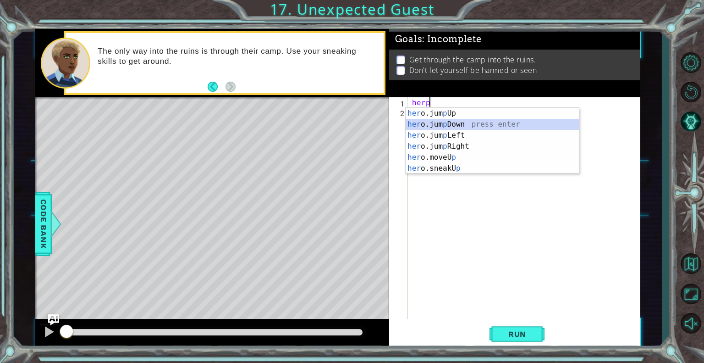
click at [442, 124] on div "her o.jum p Up press enter her o.jum p Down press enter her o.jum p Left press …" at bounding box center [492, 152] width 173 height 88
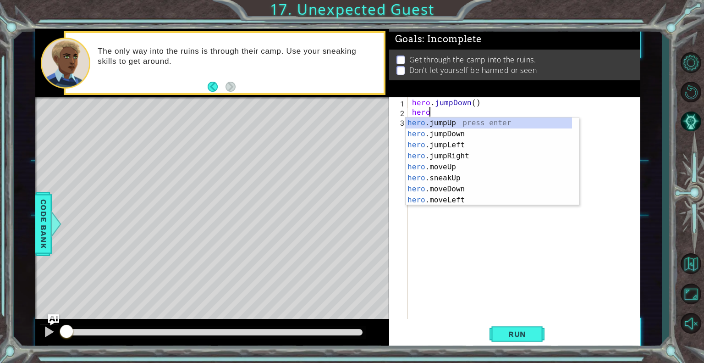
type textarea "hero."
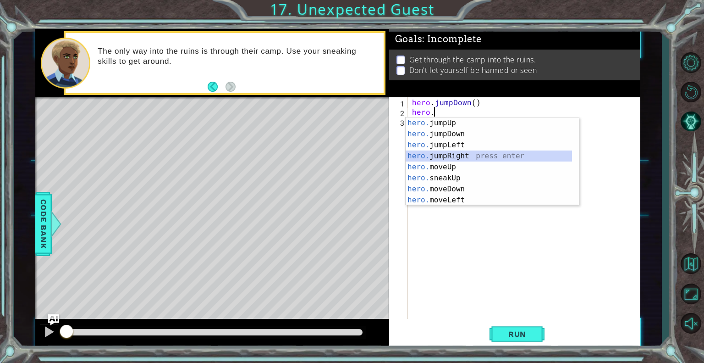
click at [450, 155] on div "hero. jumpUp press enter hero. jumpDown press enter hero. jumpLeft press enter …" at bounding box center [489, 172] width 166 height 110
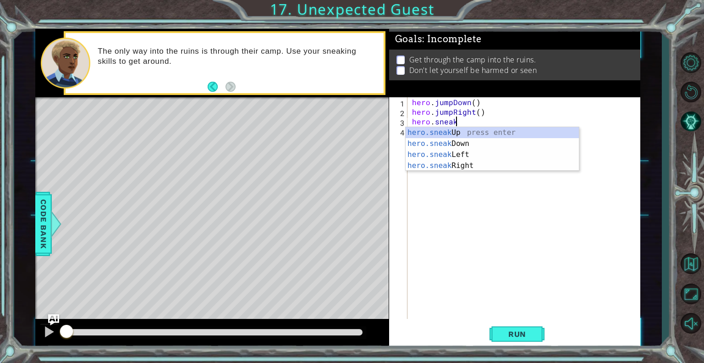
scroll to position [0, 2]
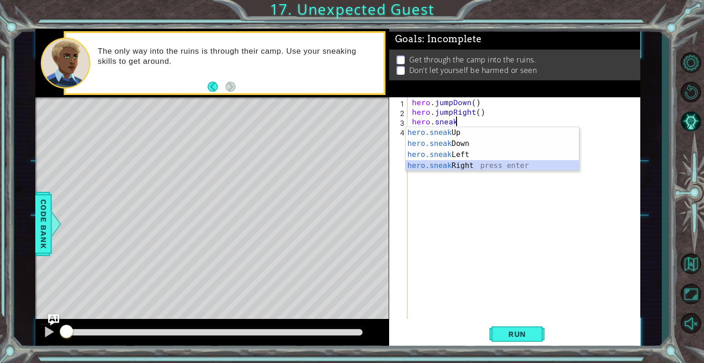
click at [448, 164] on div "hero.sneak Up press enter hero.sneak Down press enter hero.sneak Left press ent…" at bounding box center [492, 160] width 173 height 66
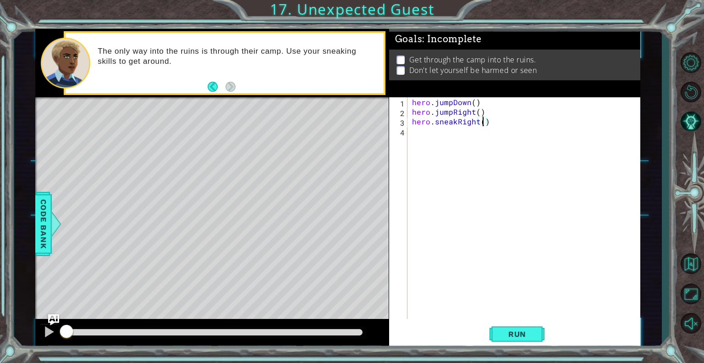
scroll to position [0, 4]
click at [539, 329] on button "Run" at bounding box center [517, 333] width 55 height 25
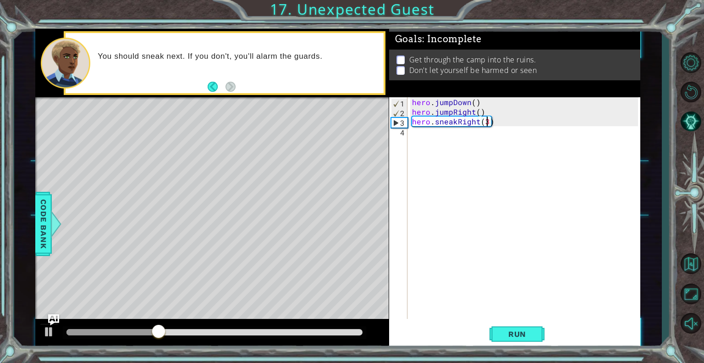
click at [499, 126] on div "hero . jumpDown ( ) hero . jumpRight ( ) hero . sneakRight ( 3 )" at bounding box center [526, 217] width 232 height 241
click at [450, 121] on div "hero . jumpDown ( ) hero . jumpRight ( ) hero . hero" at bounding box center [526, 217] width 232 height 241
click at [457, 123] on div "hero . jumpDown ( ) hero . jumpRight ( ) hero . hero" at bounding box center [526, 217] width 232 height 241
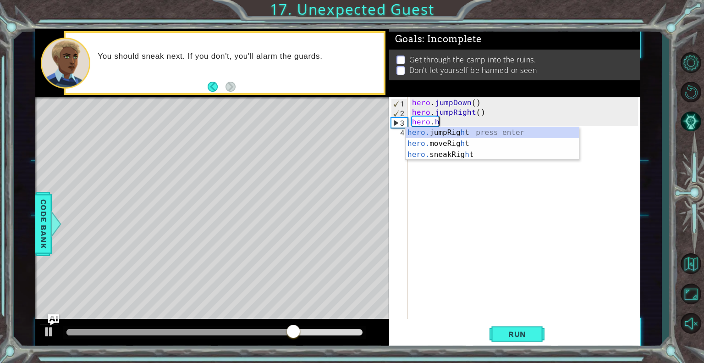
scroll to position [0, 0]
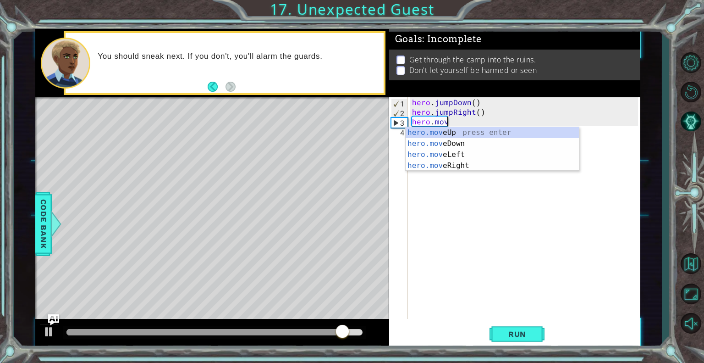
type textarea "hero.move"
